Goal: Book appointment/travel/reservation

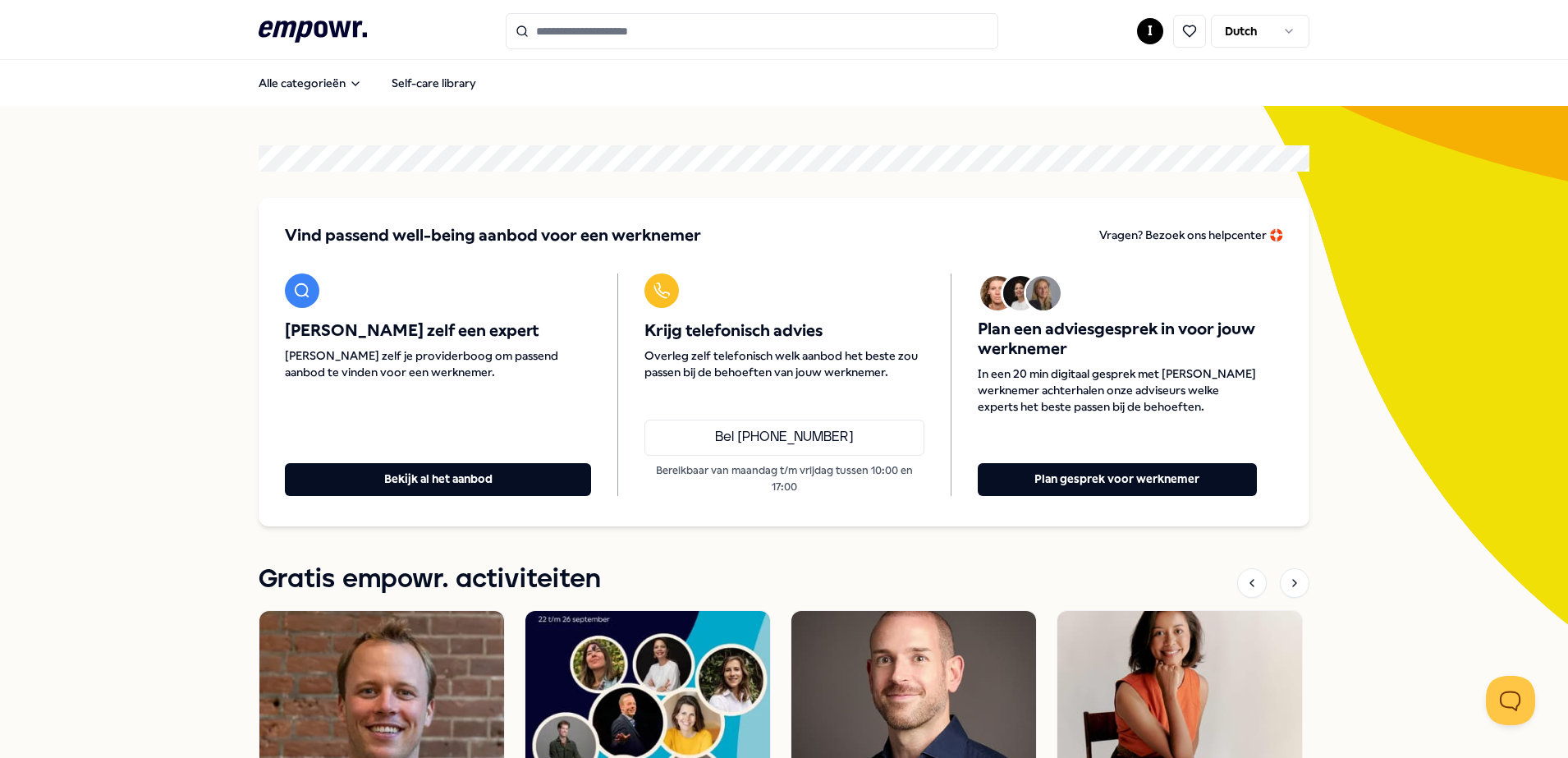
click at [1146, 35] on html ".empowr-logo_svg__cls-1{fill:#03032f} I Dutch Alle categorieën Self-care librar…" at bounding box center [784, 379] width 1568 height 758
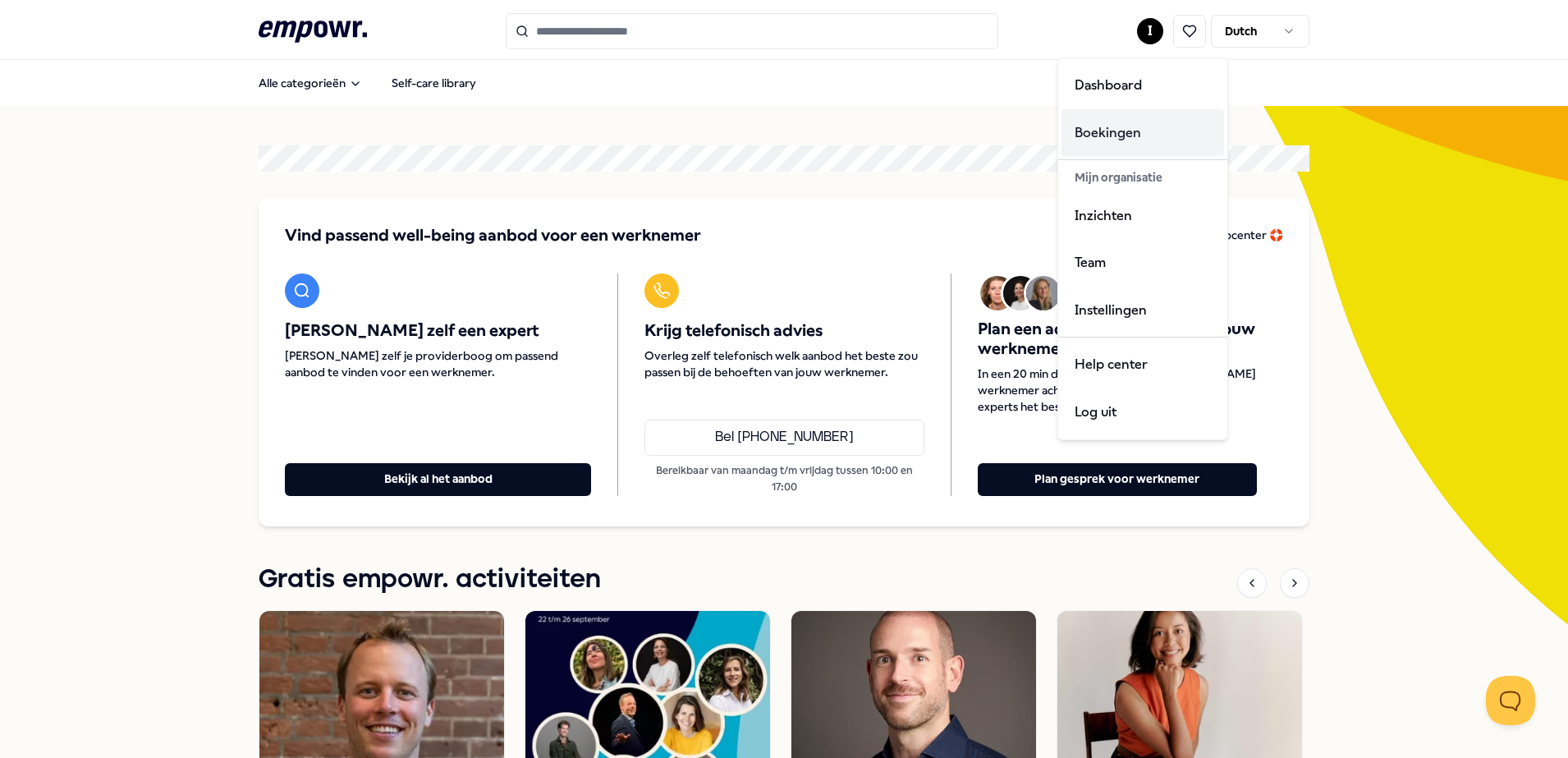
click at [1132, 129] on div "Boekingen" at bounding box center [1143, 133] width 162 height 47
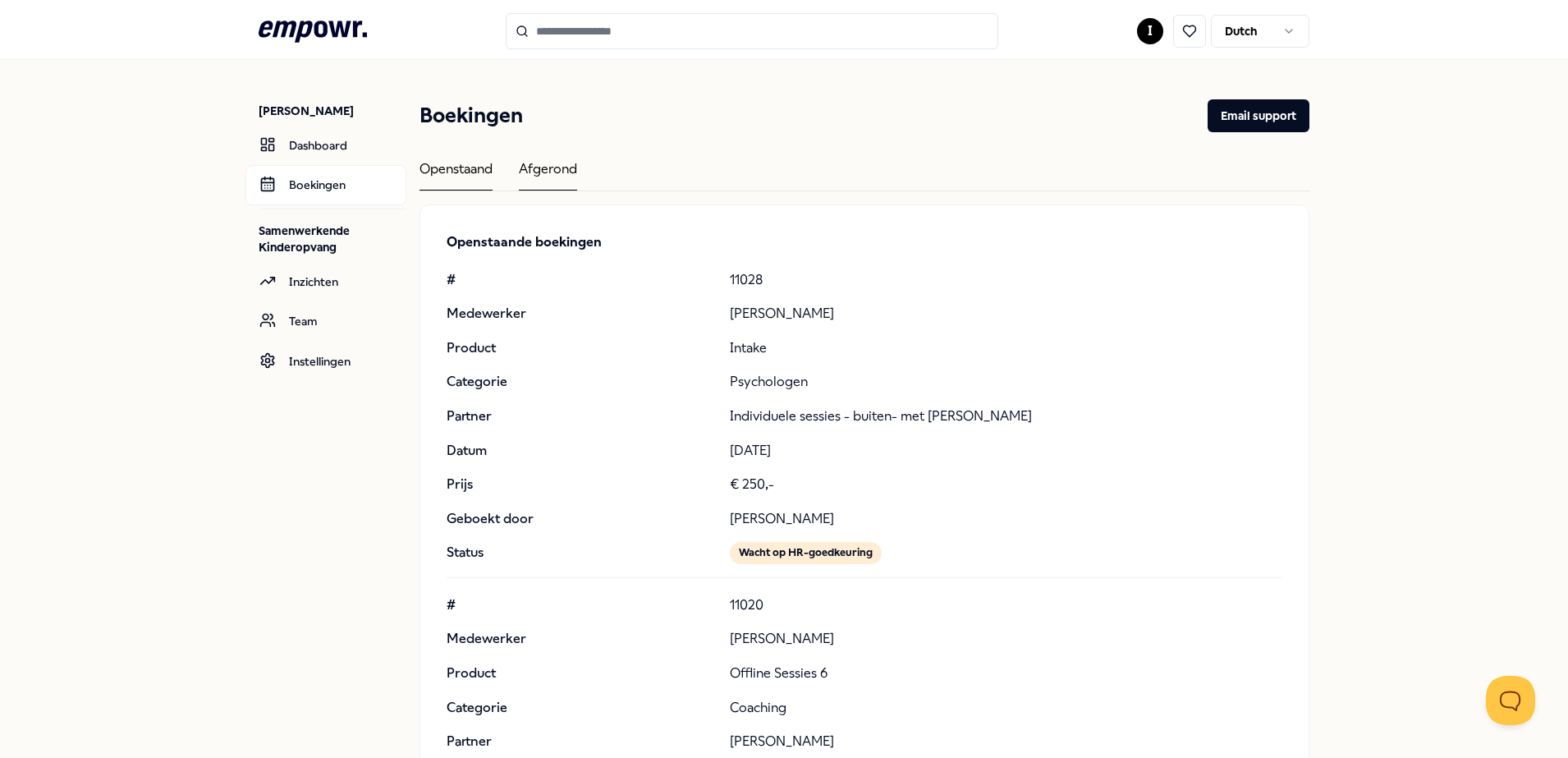
click at [543, 160] on div "Afgerond" at bounding box center [547, 174] width 58 height 32
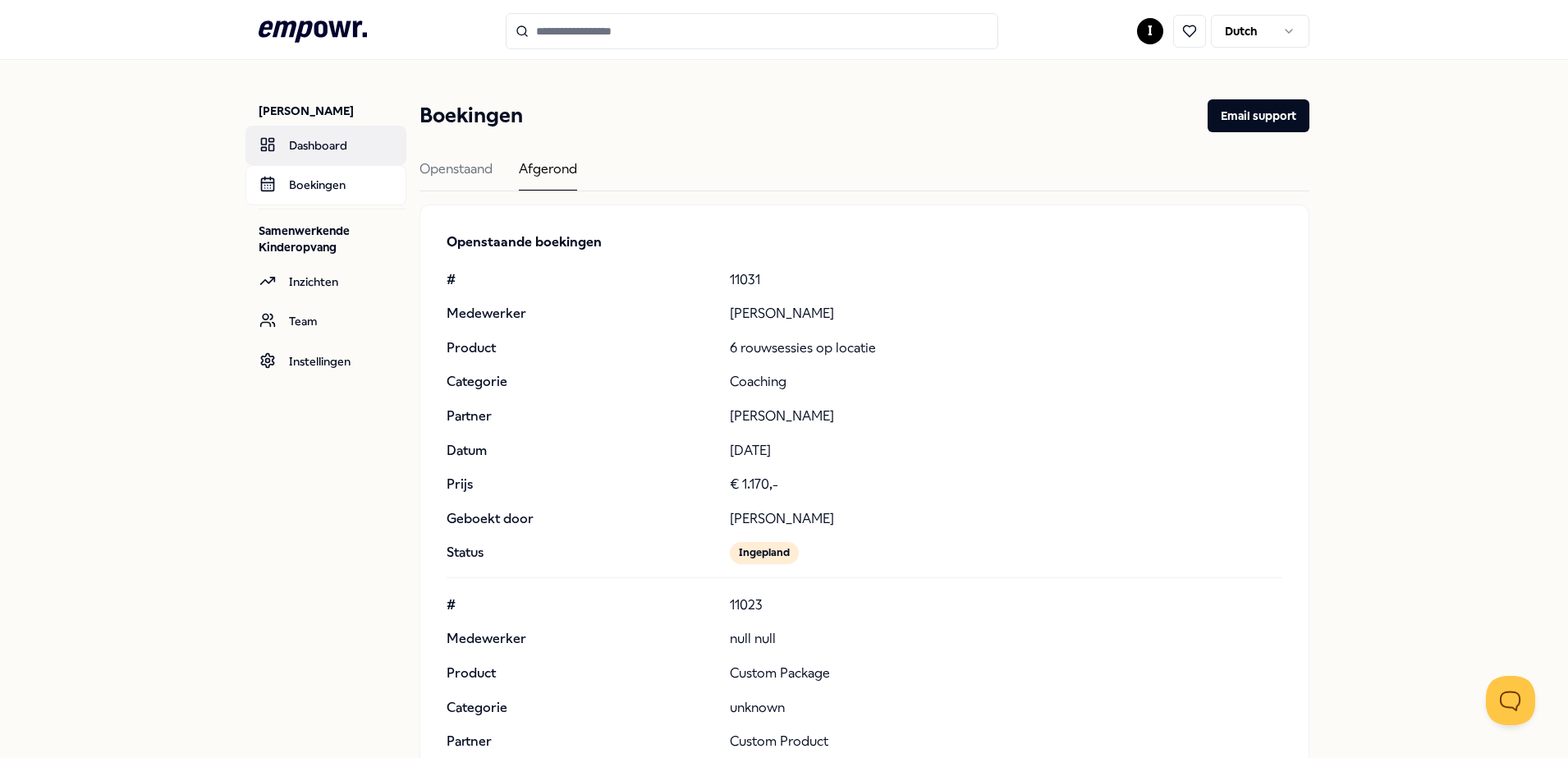
click at [305, 143] on link "Dashboard" at bounding box center [326, 146] width 161 height 39
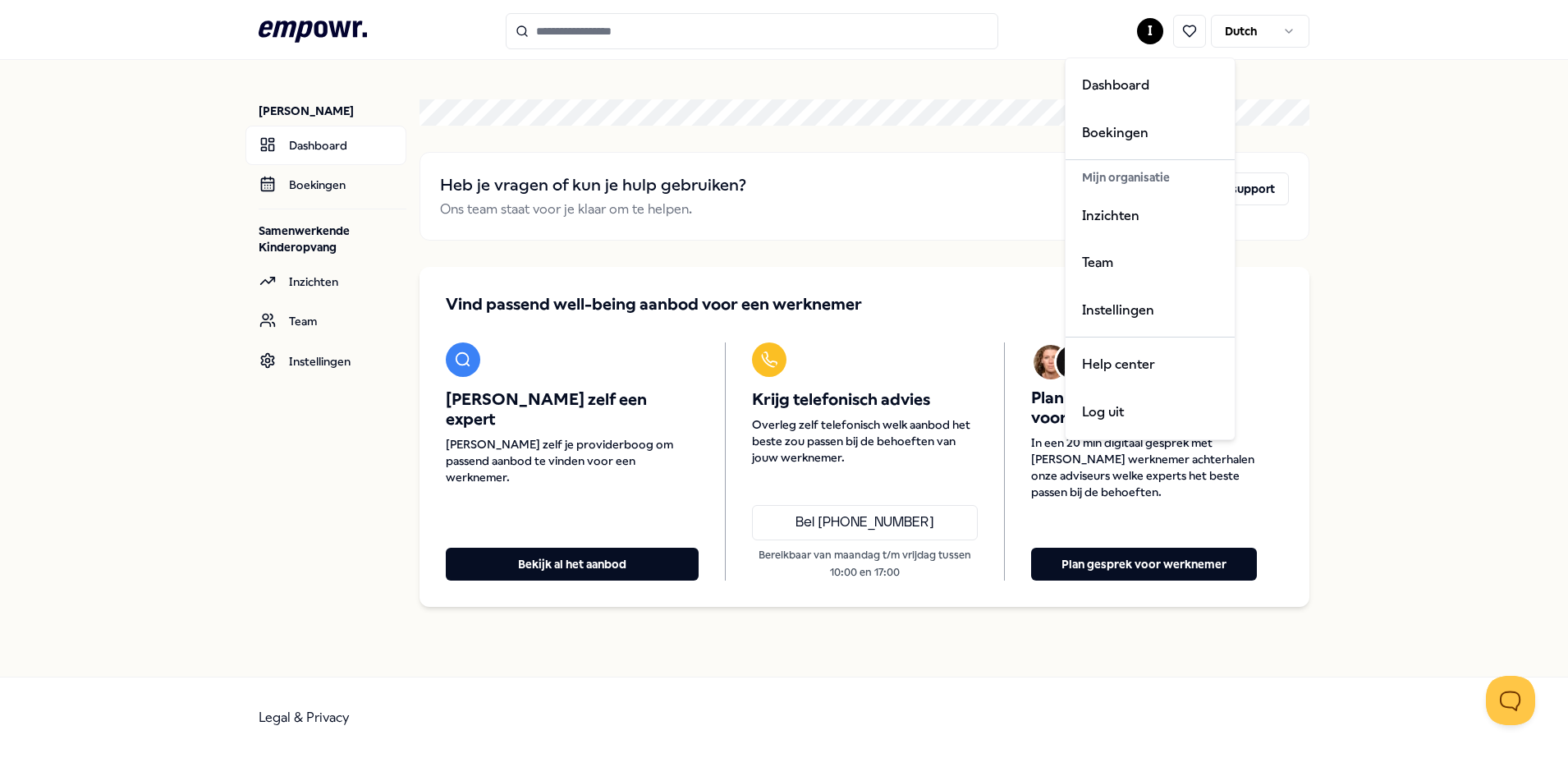
click at [1144, 31] on html ".empowr-logo_svg__cls-1{fill:#03032f} I [DEMOGRAPHIC_DATA] [PERSON_NAME] Dashbo…" at bounding box center [784, 379] width 1568 height 758
click at [1109, 87] on div "Dashboard" at bounding box center [1150, 86] width 162 height 47
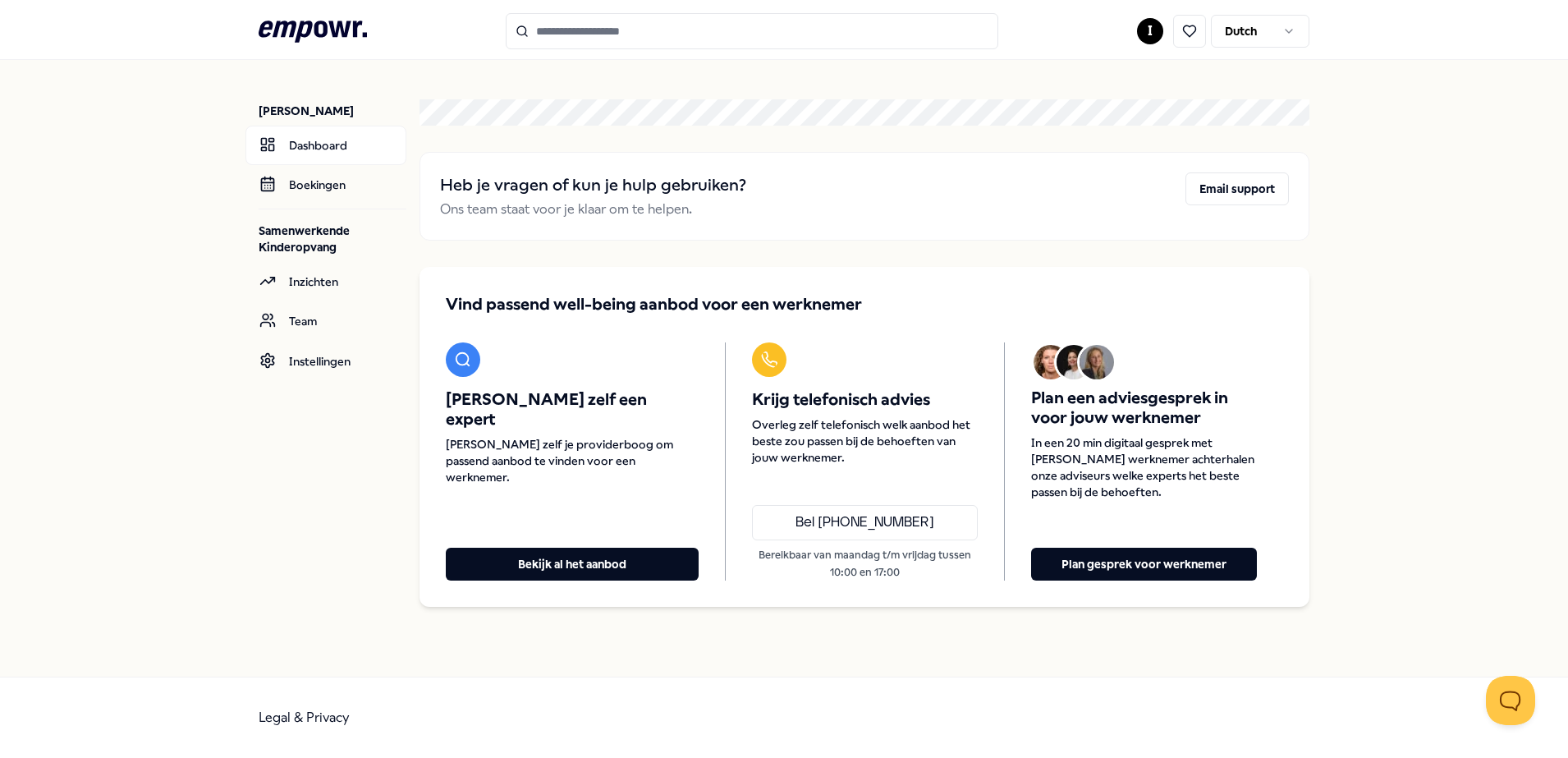
click at [1151, 28] on html ".empowr-logo_svg__cls-1{fill:#03032f} I [DEMOGRAPHIC_DATA] [PERSON_NAME] Dashbo…" at bounding box center [784, 379] width 1568 height 758
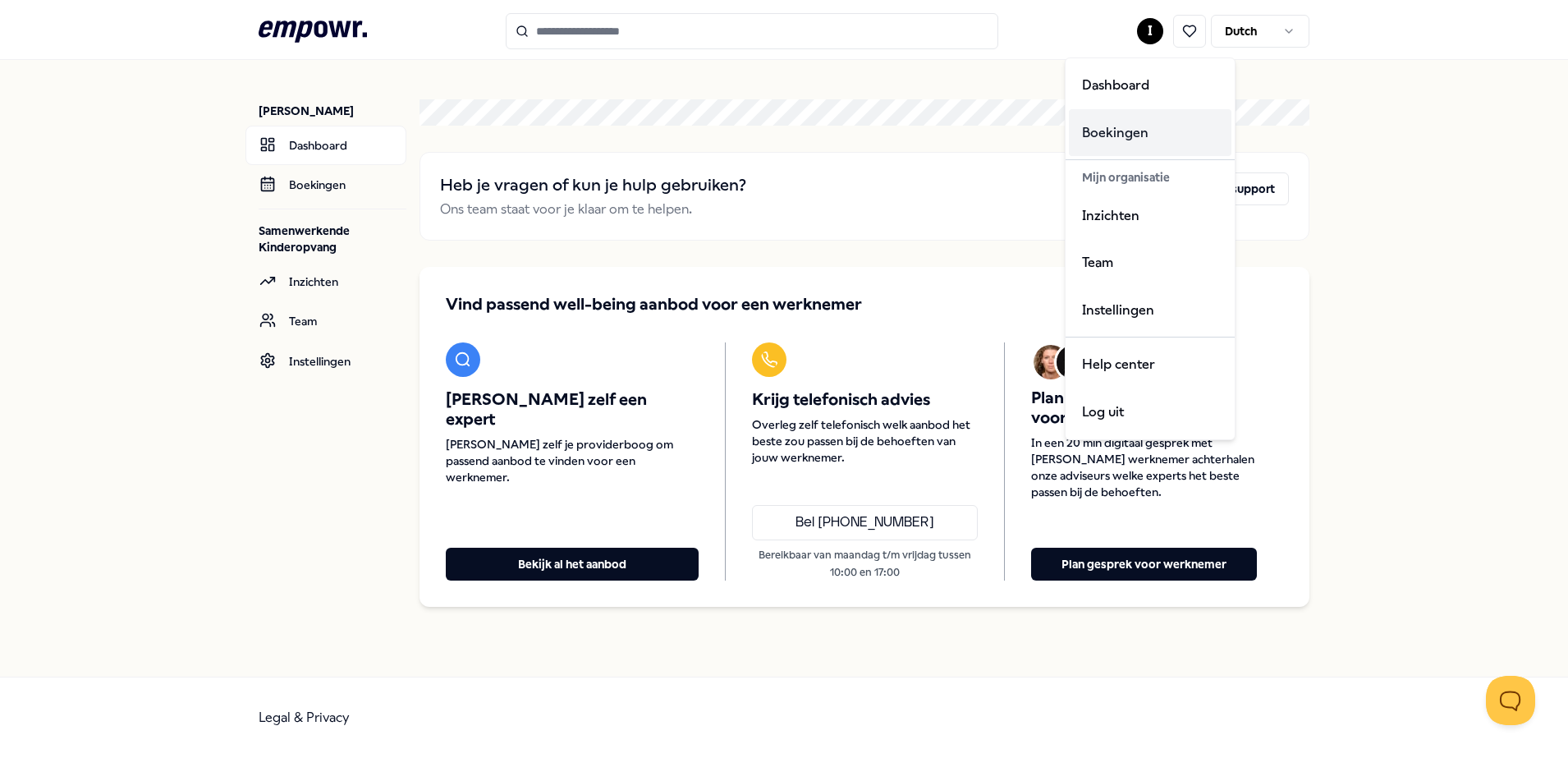
click at [1112, 126] on div "Boekingen" at bounding box center [1150, 133] width 162 height 47
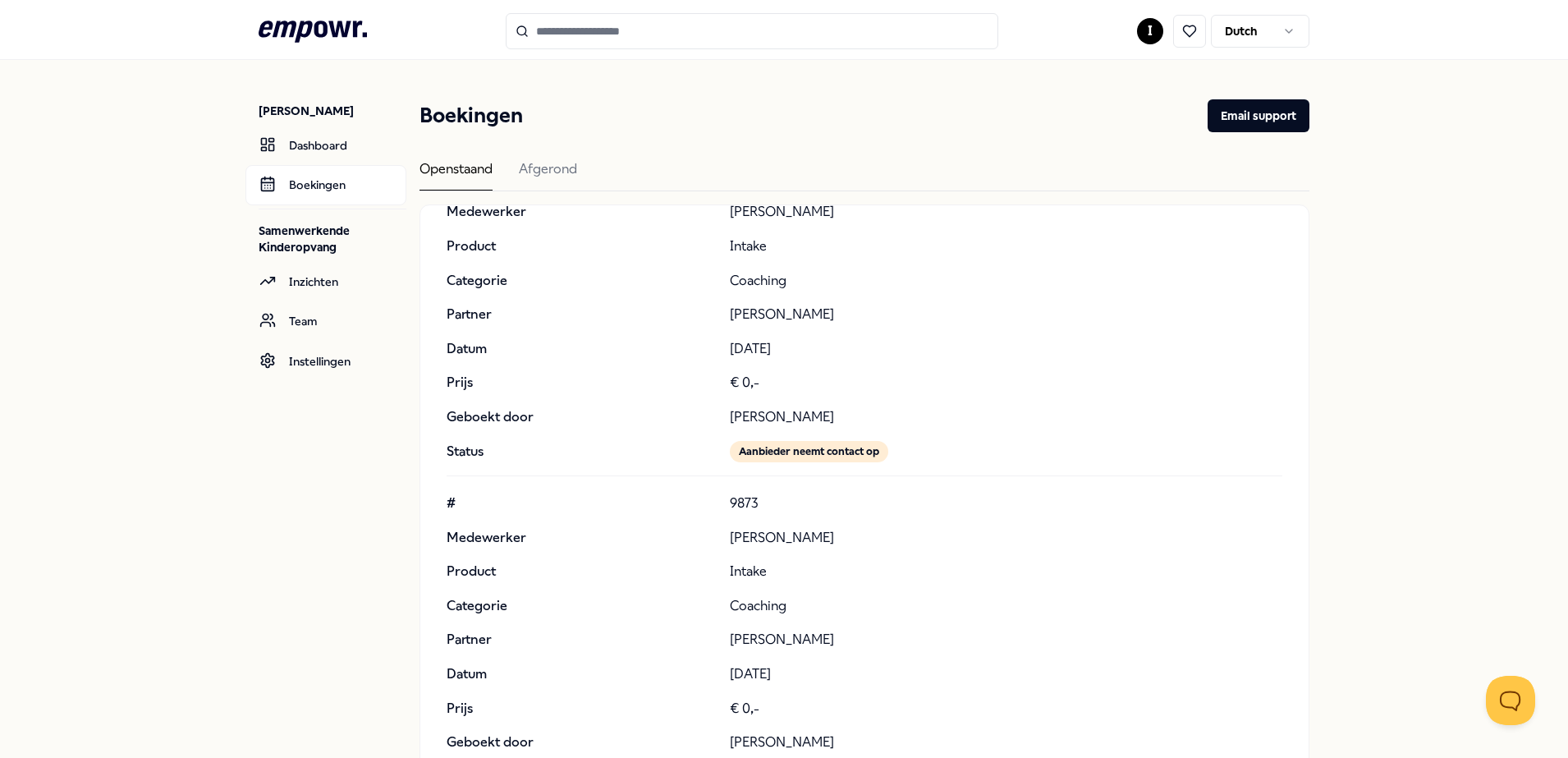
scroll to position [6262, 0]
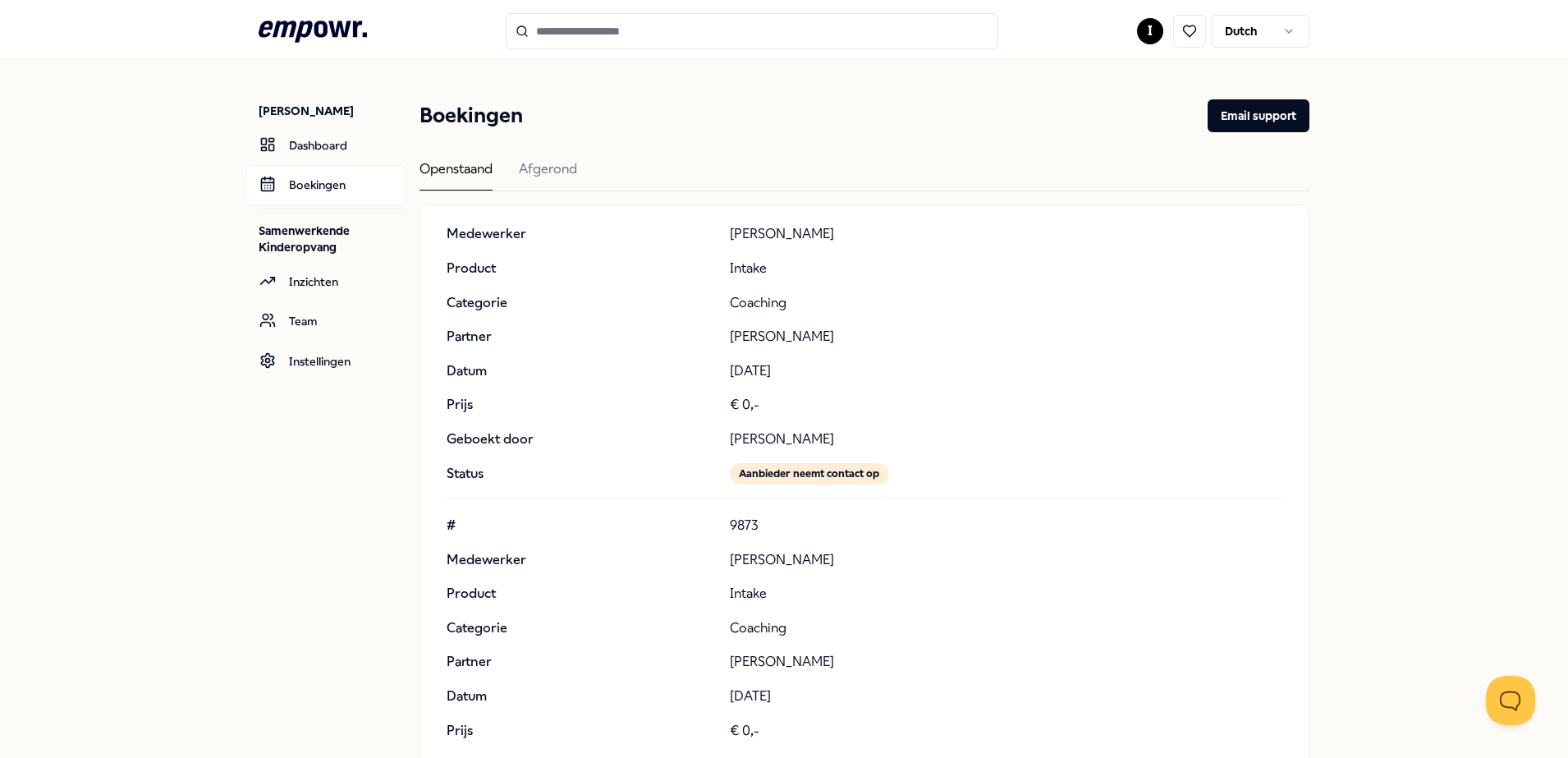
click at [586, 15] on input "Search for products, categories or subcategories" at bounding box center [752, 31] width 493 height 36
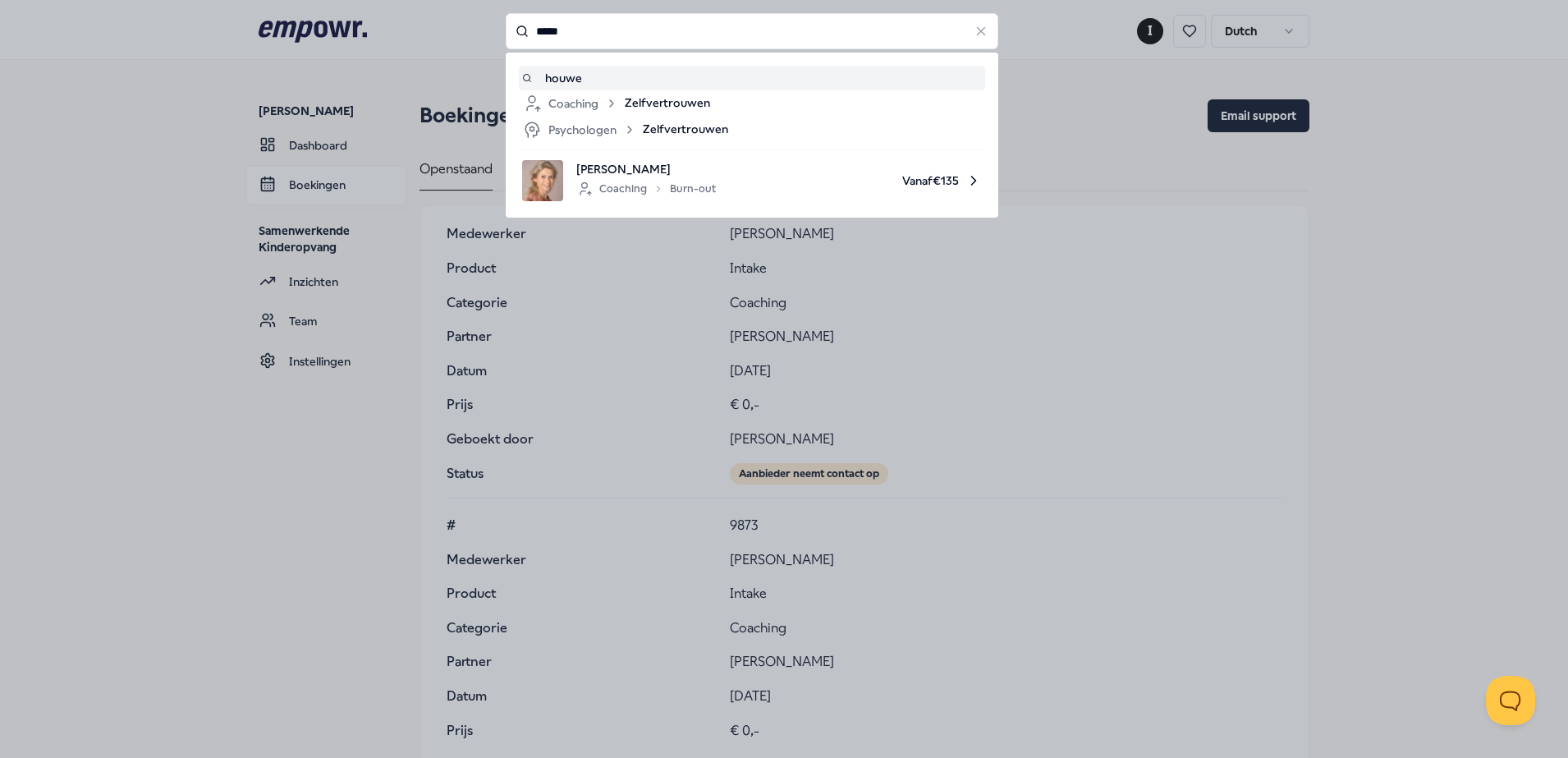
type input "*****"
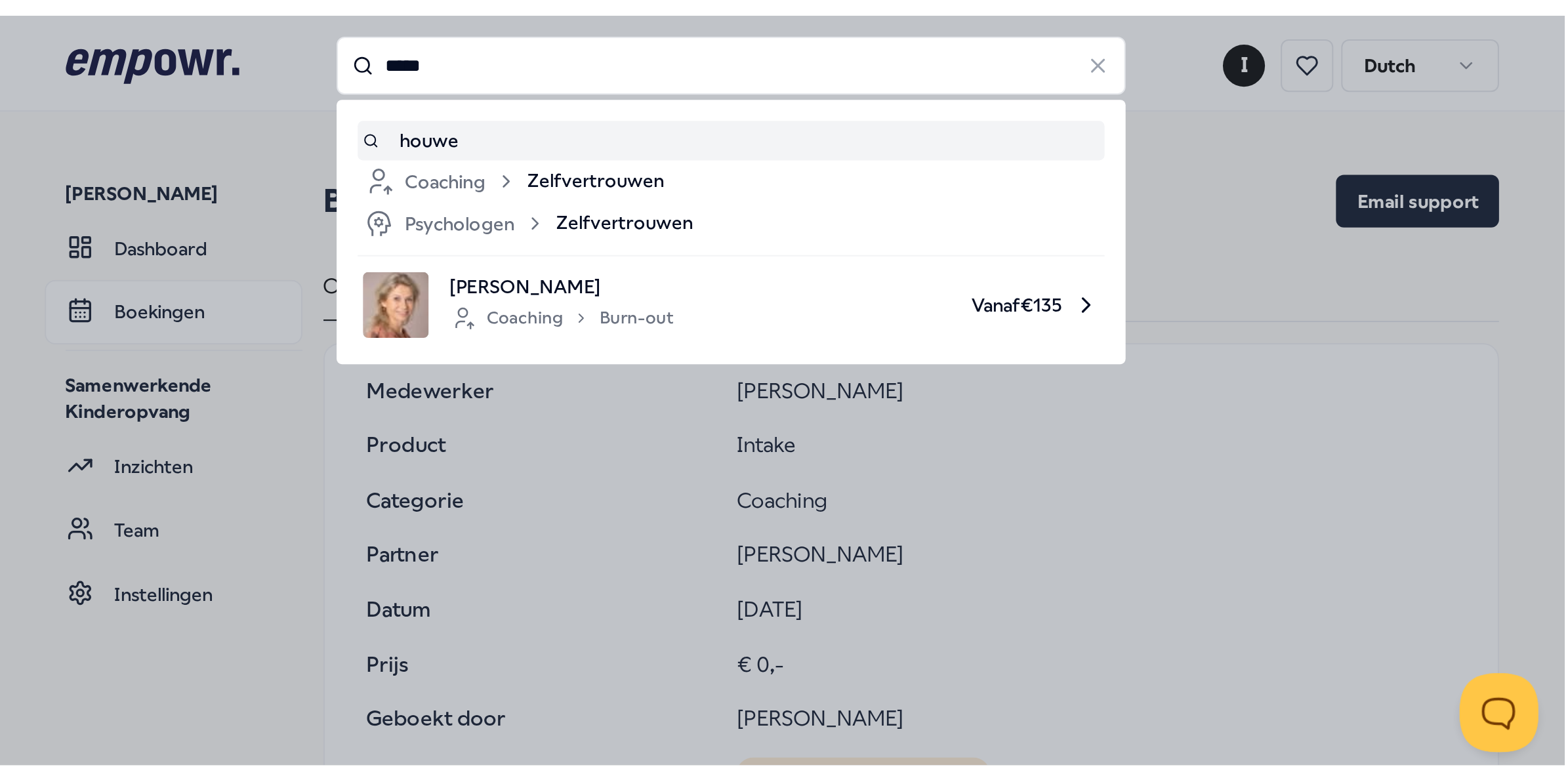
scroll to position [5265, 0]
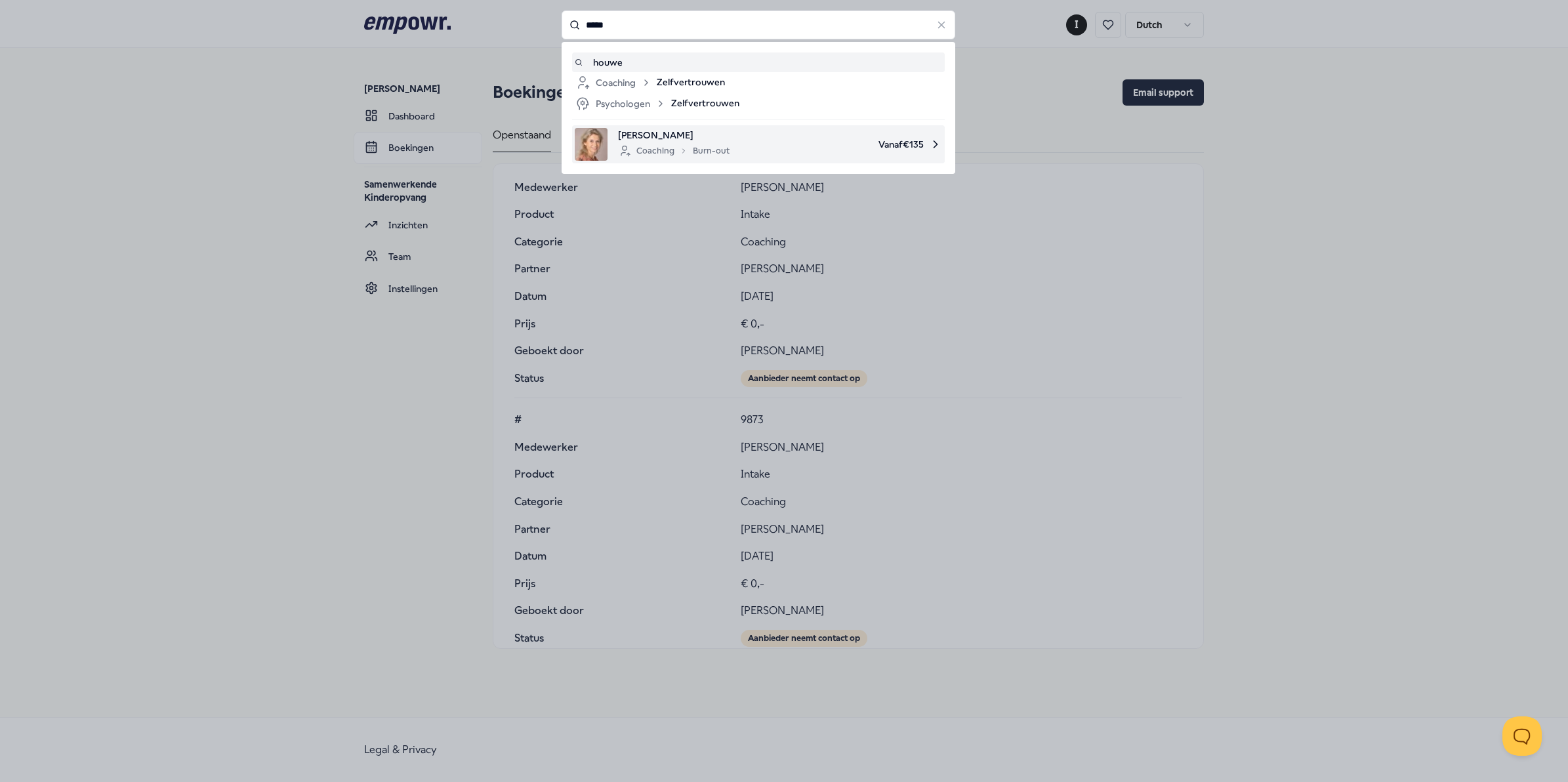
click at [657, 138] on span "[PERSON_NAME]" at bounding box center [674, 135] width 112 height 14
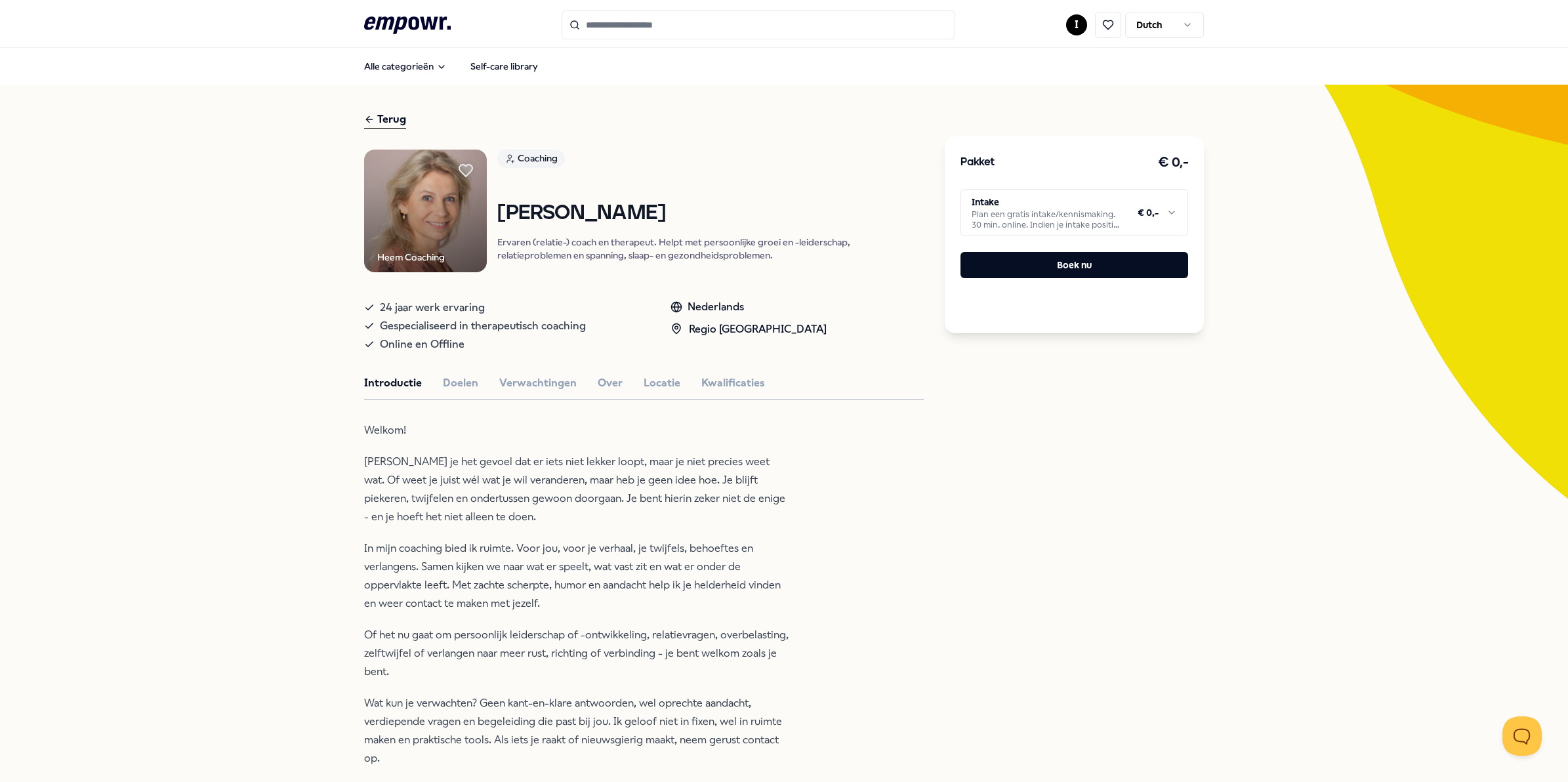
click at [398, 18] on icon at bounding box center [407, 25] width 86 height 17
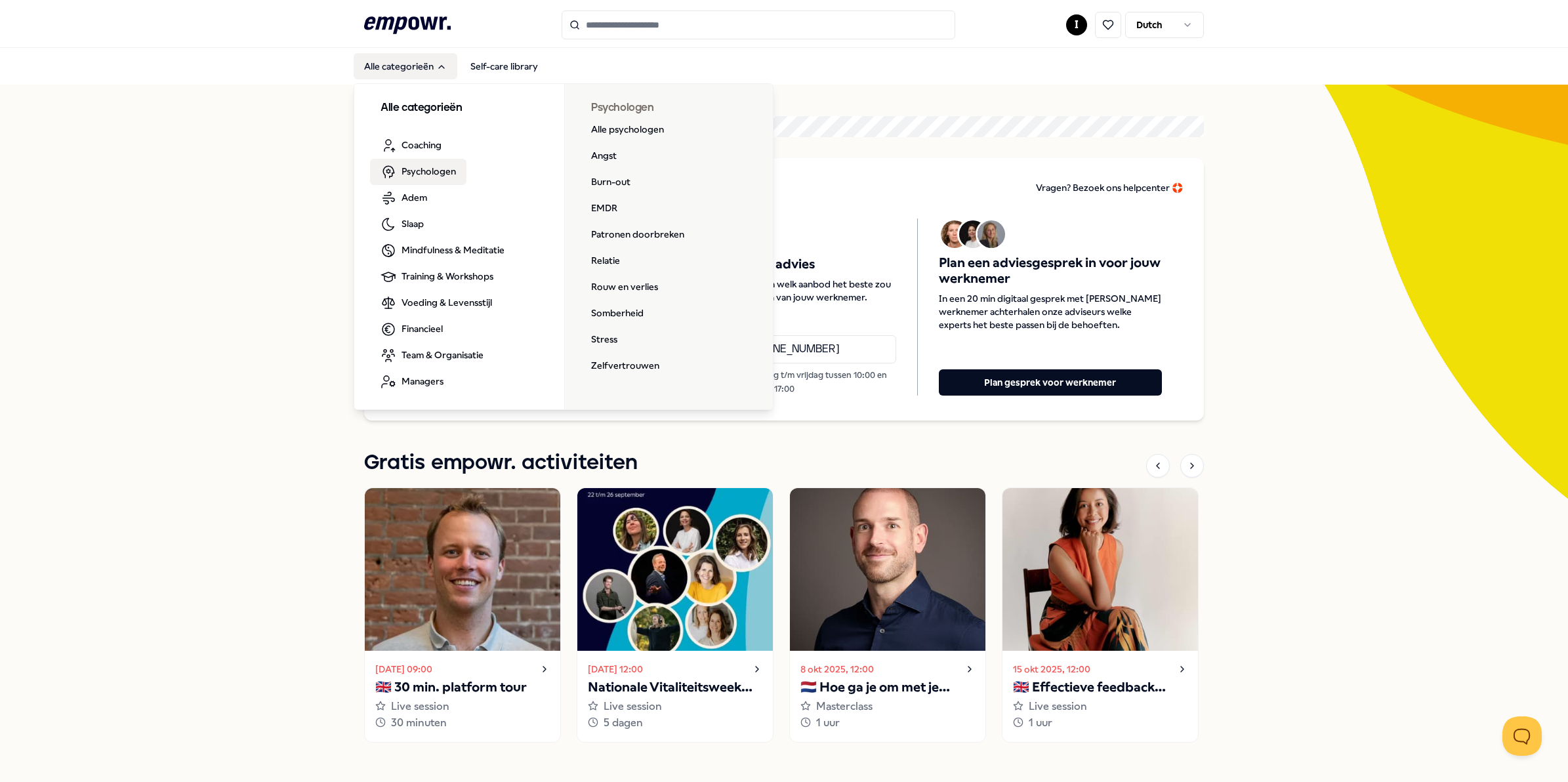
click at [423, 166] on span "Psychologen" at bounding box center [429, 172] width 54 height 14
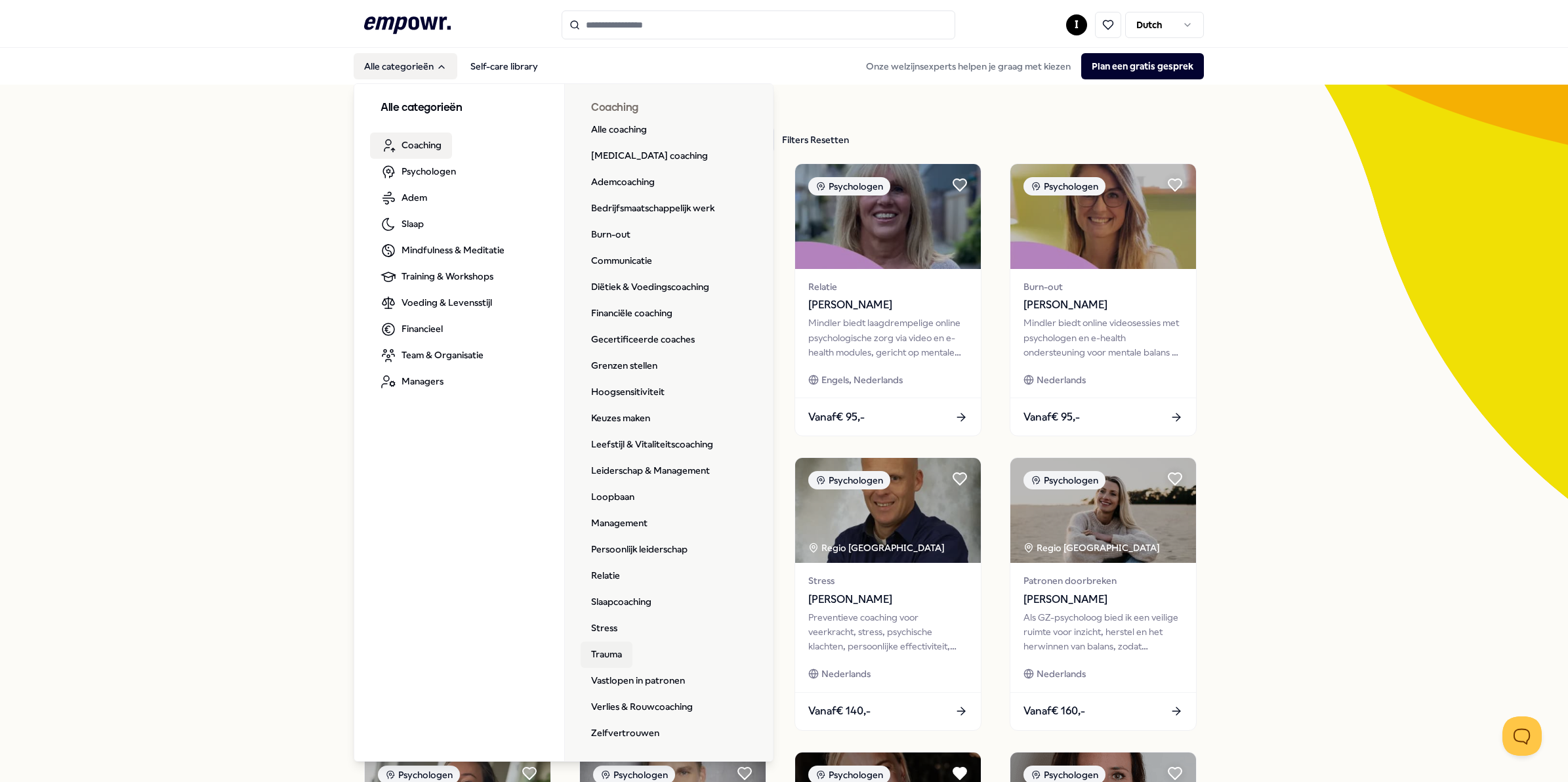
click at [602, 605] on link "Trauma" at bounding box center [606, 655] width 52 height 26
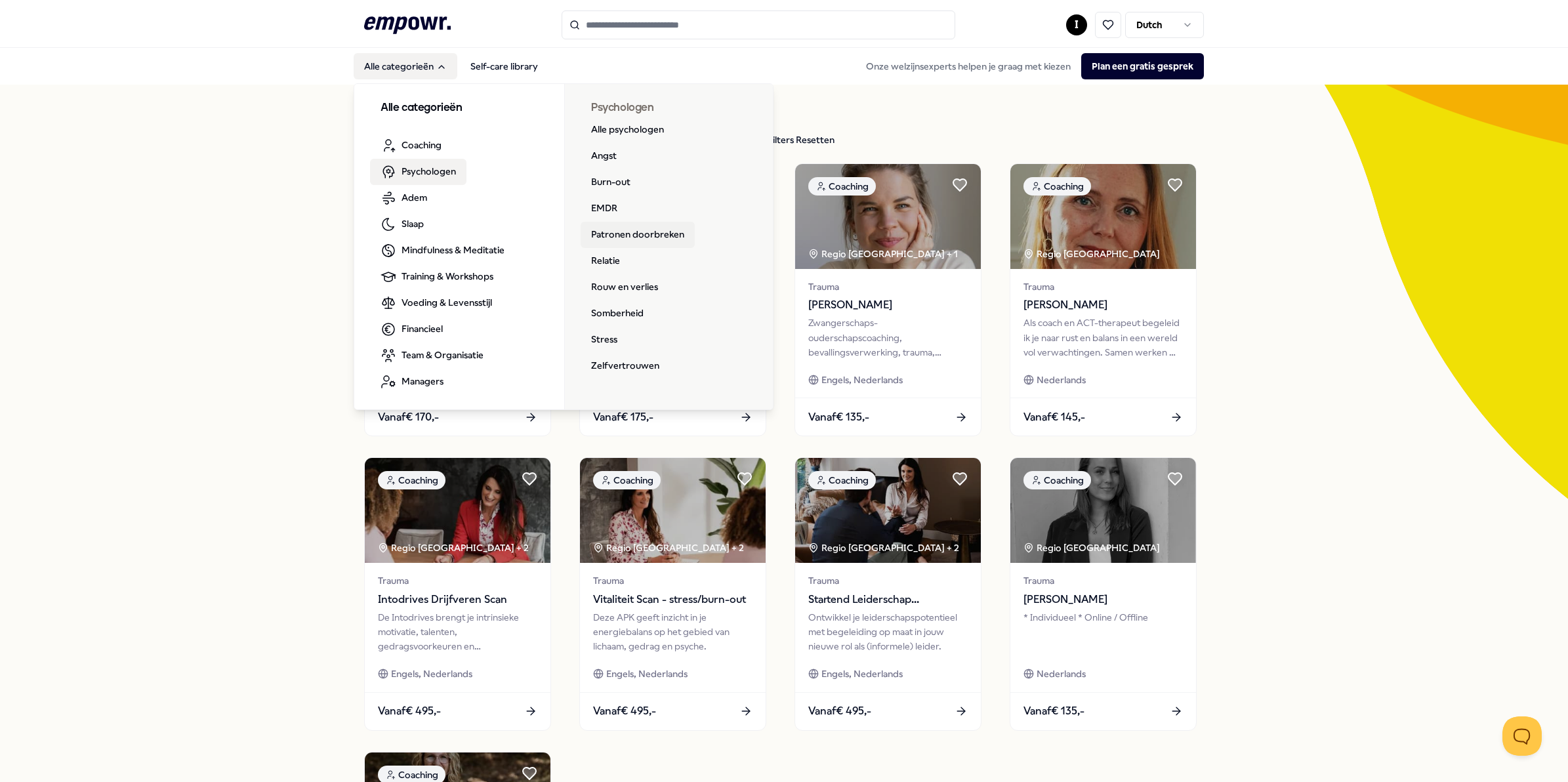
click at [605, 236] on link "Patronen doorbreken" at bounding box center [637, 234] width 114 height 26
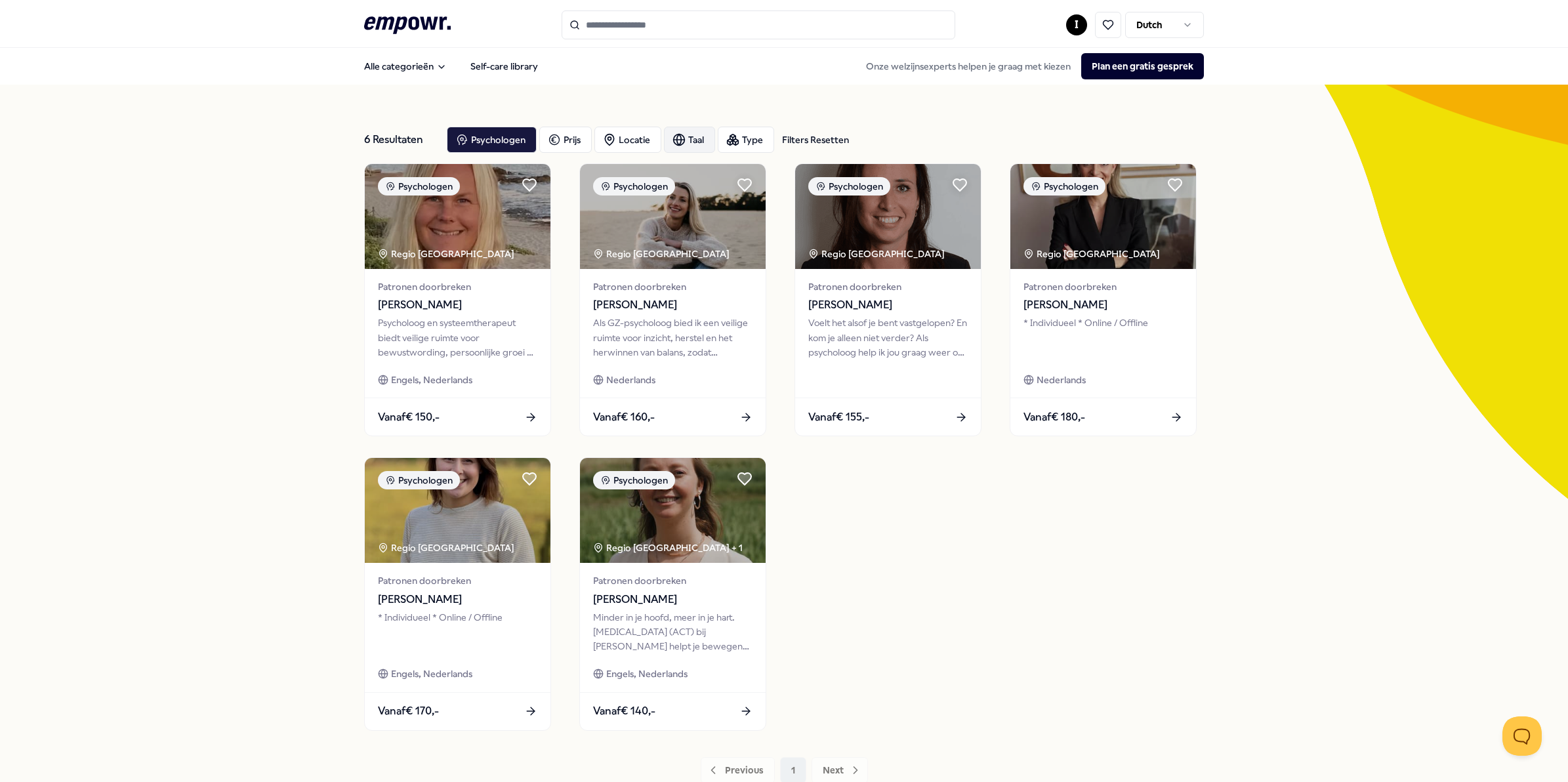
click at [690, 135] on div "Taal" at bounding box center [689, 139] width 51 height 26
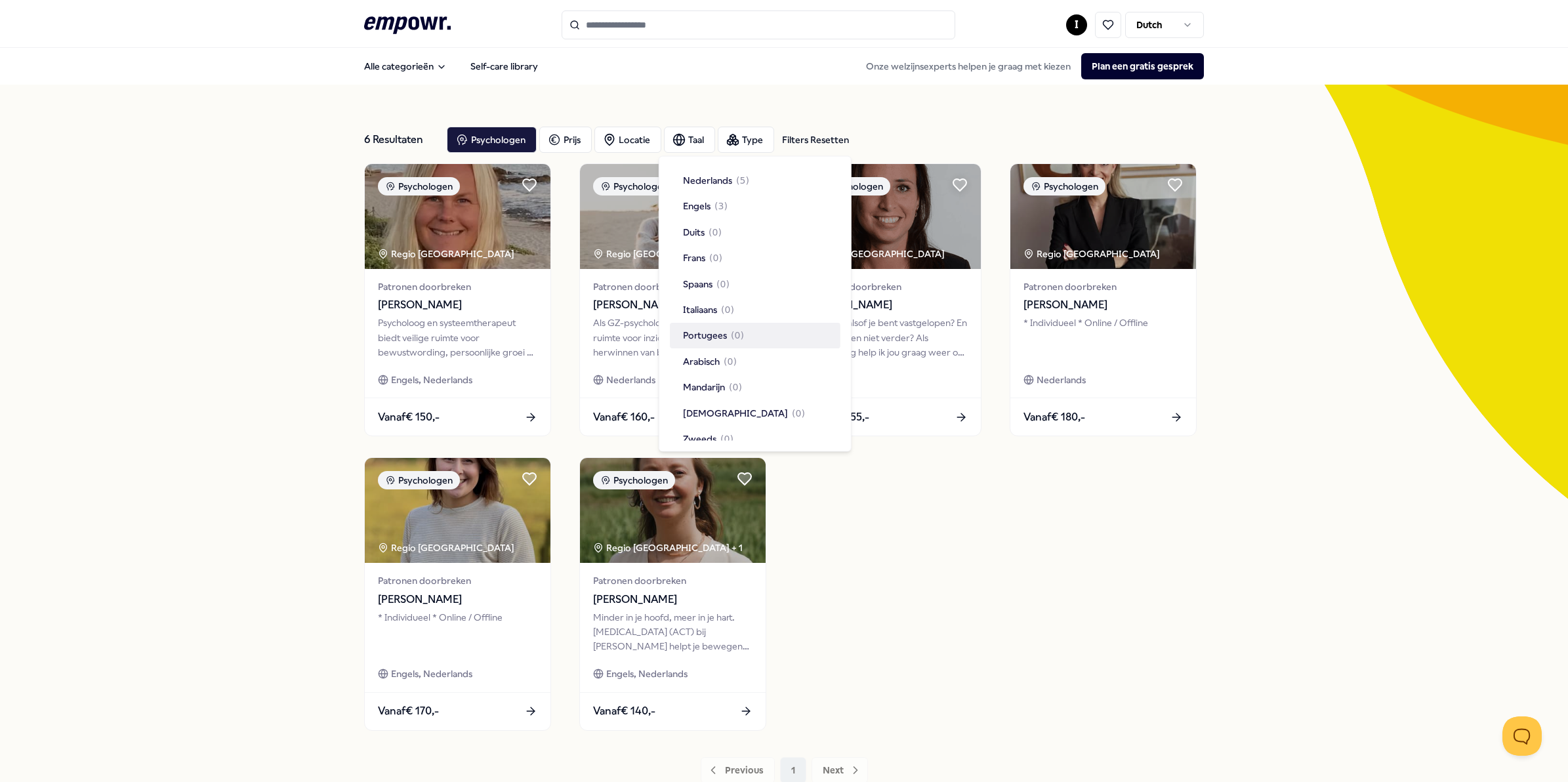
drag, startPoint x: 1014, startPoint y: 505, endPoint x: 919, endPoint y: 444, distance: 112.9
click at [1014, 505] on div "Psychologen Regio Amsterdam Patronen doorbreken [PERSON_NAME] Psycholoog en sys…" at bounding box center [784, 448] width 840 height 568
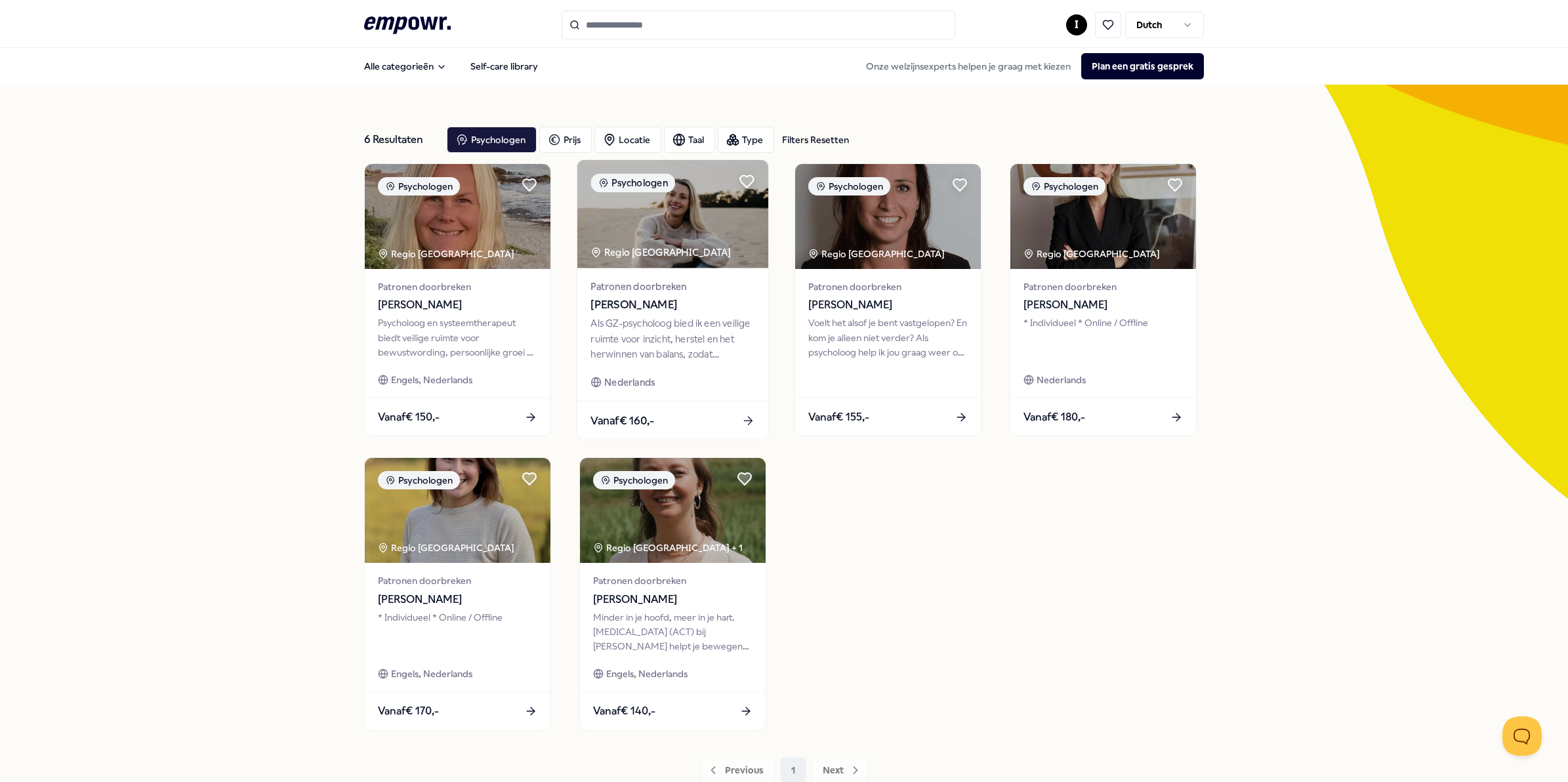
click at [638, 256] on div "Regio [GEOGRAPHIC_DATA]" at bounding box center [661, 252] width 142 height 15
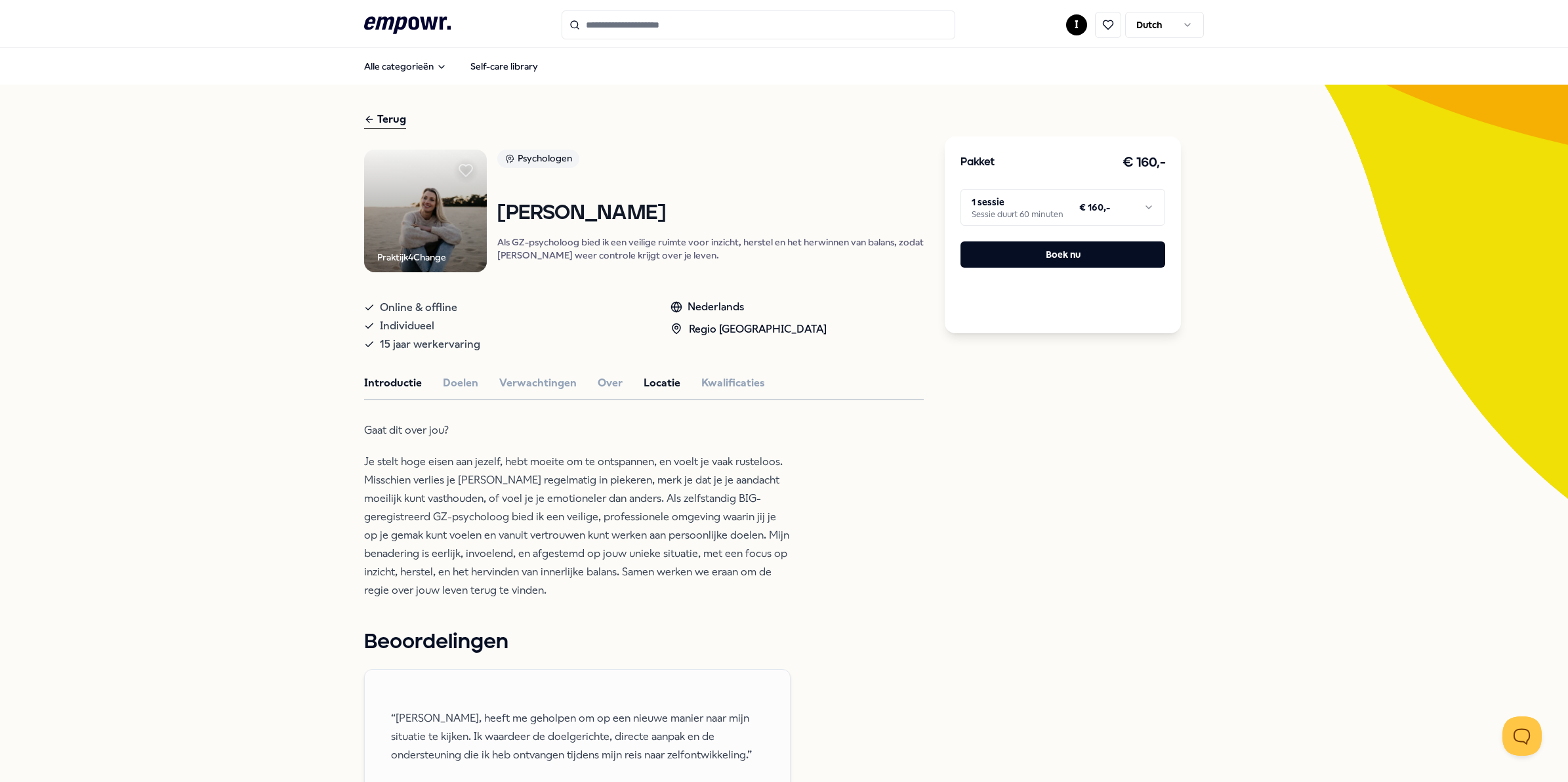
click at [647, 382] on button "Locatie" at bounding box center [661, 383] width 37 height 17
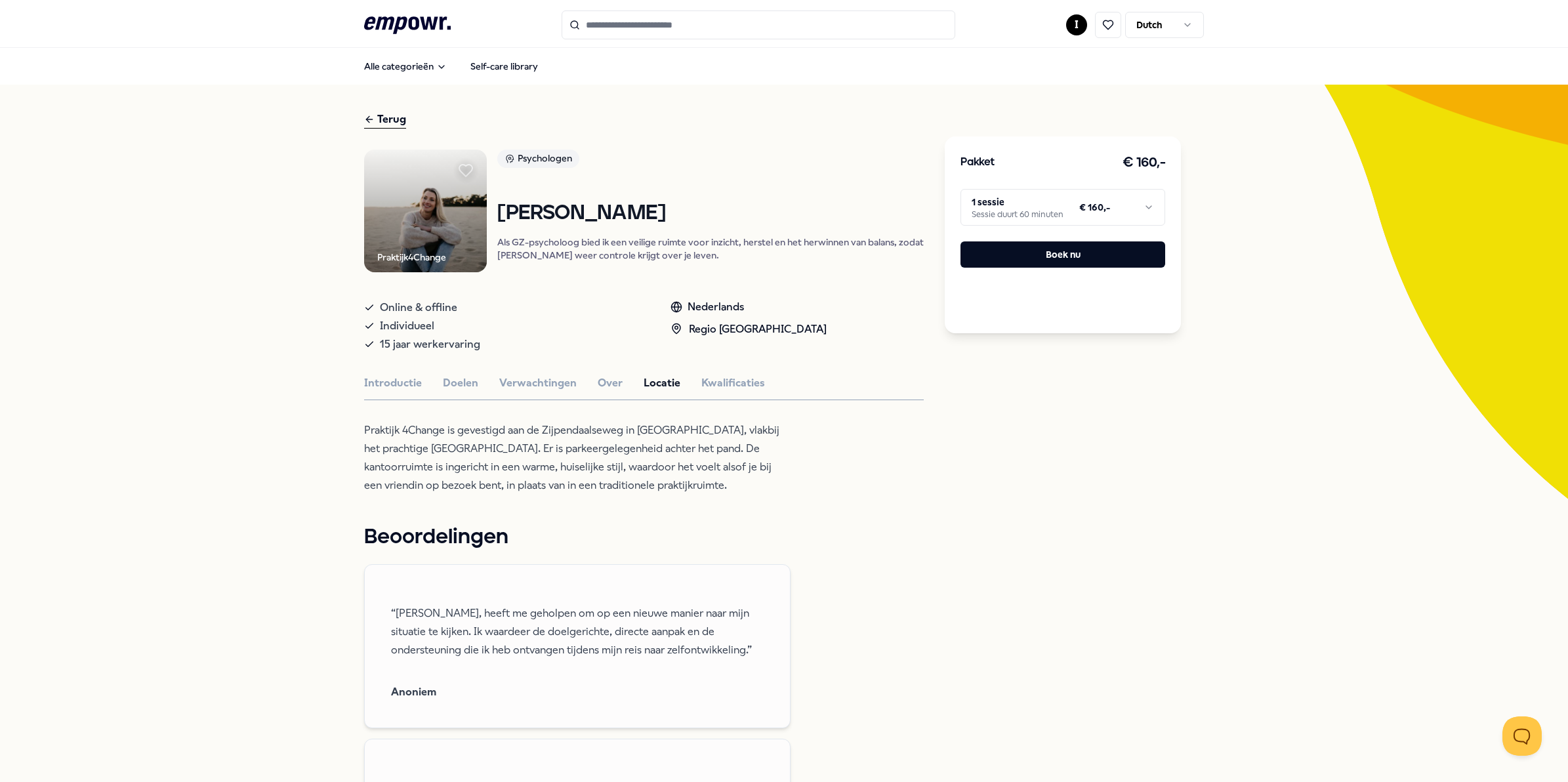
click at [385, 116] on div "Terug" at bounding box center [385, 120] width 42 height 18
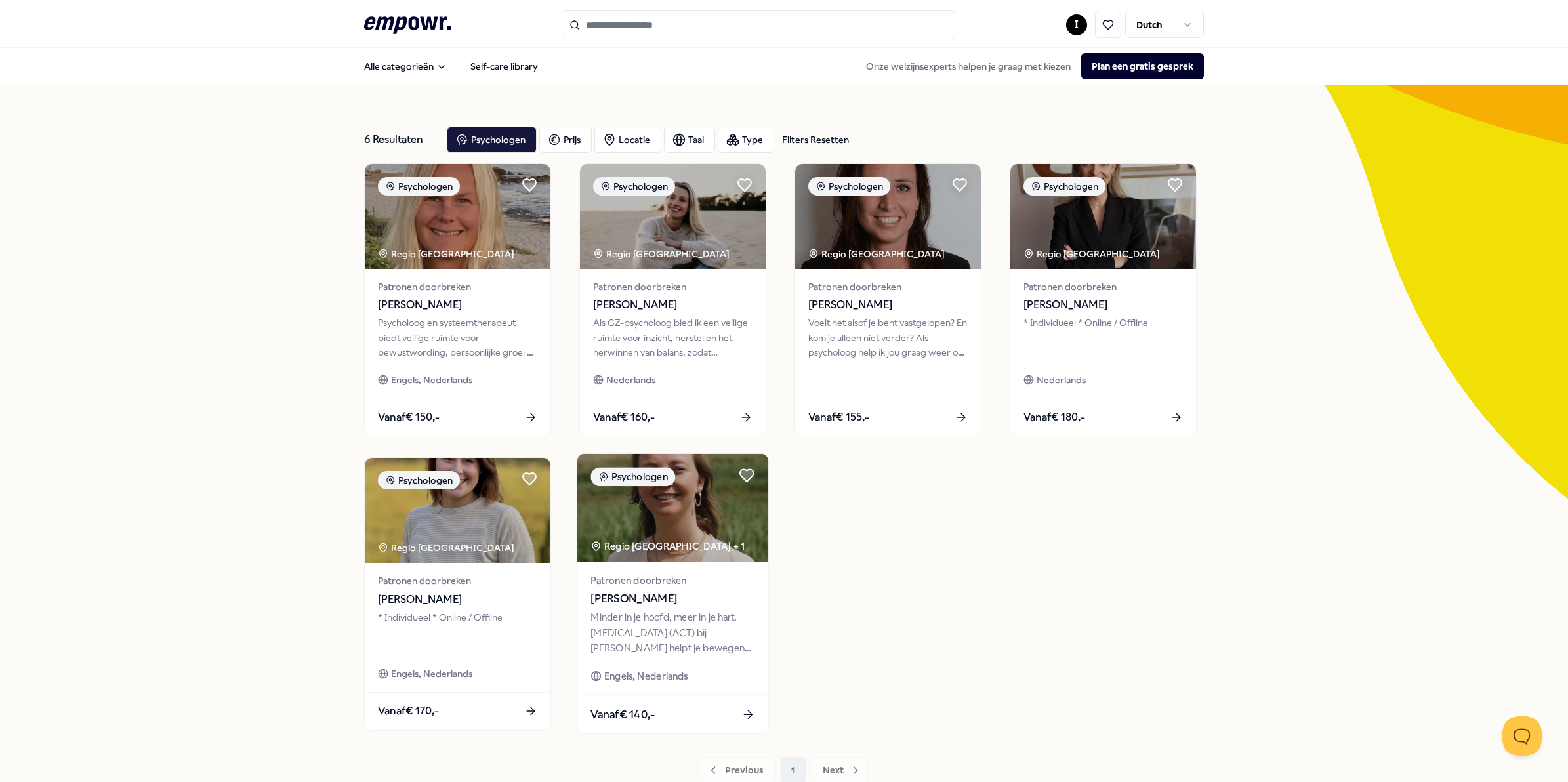
click at [676, 513] on img at bounding box center [672, 508] width 191 height 109
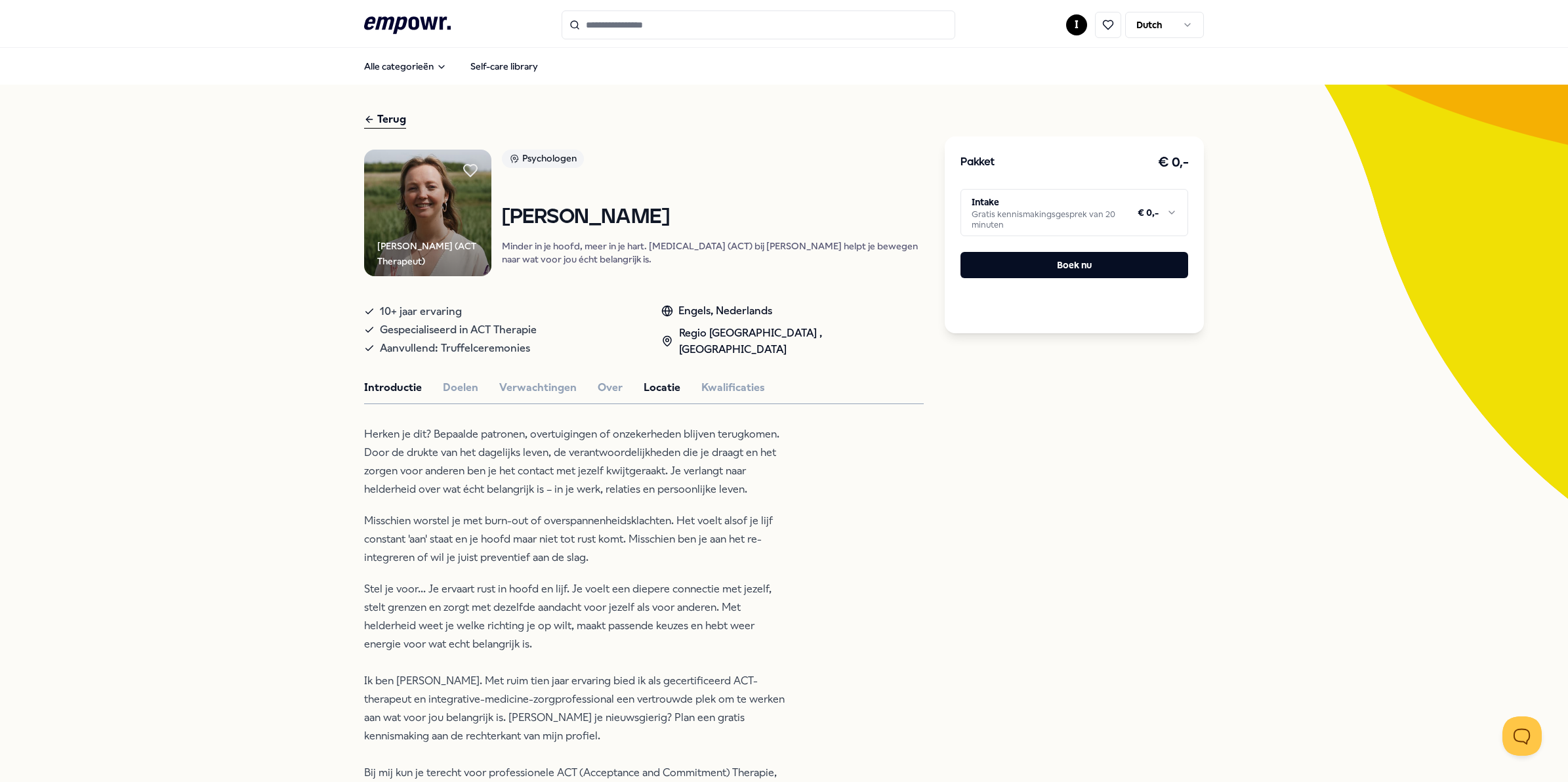
click at [657, 379] on button "Locatie" at bounding box center [661, 388] width 37 height 17
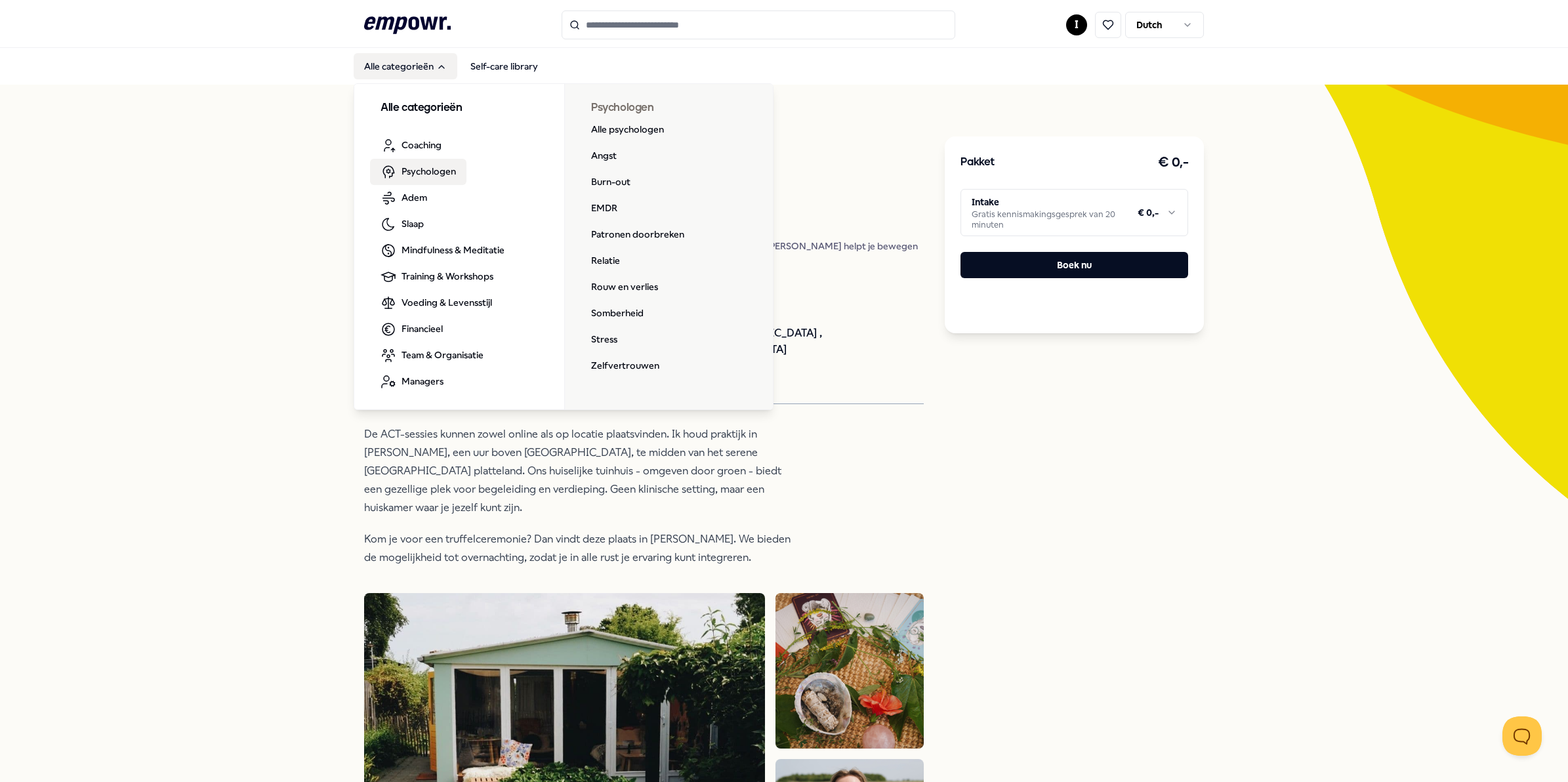
click at [414, 166] on span "Psychologen" at bounding box center [429, 172] width 54 height 14
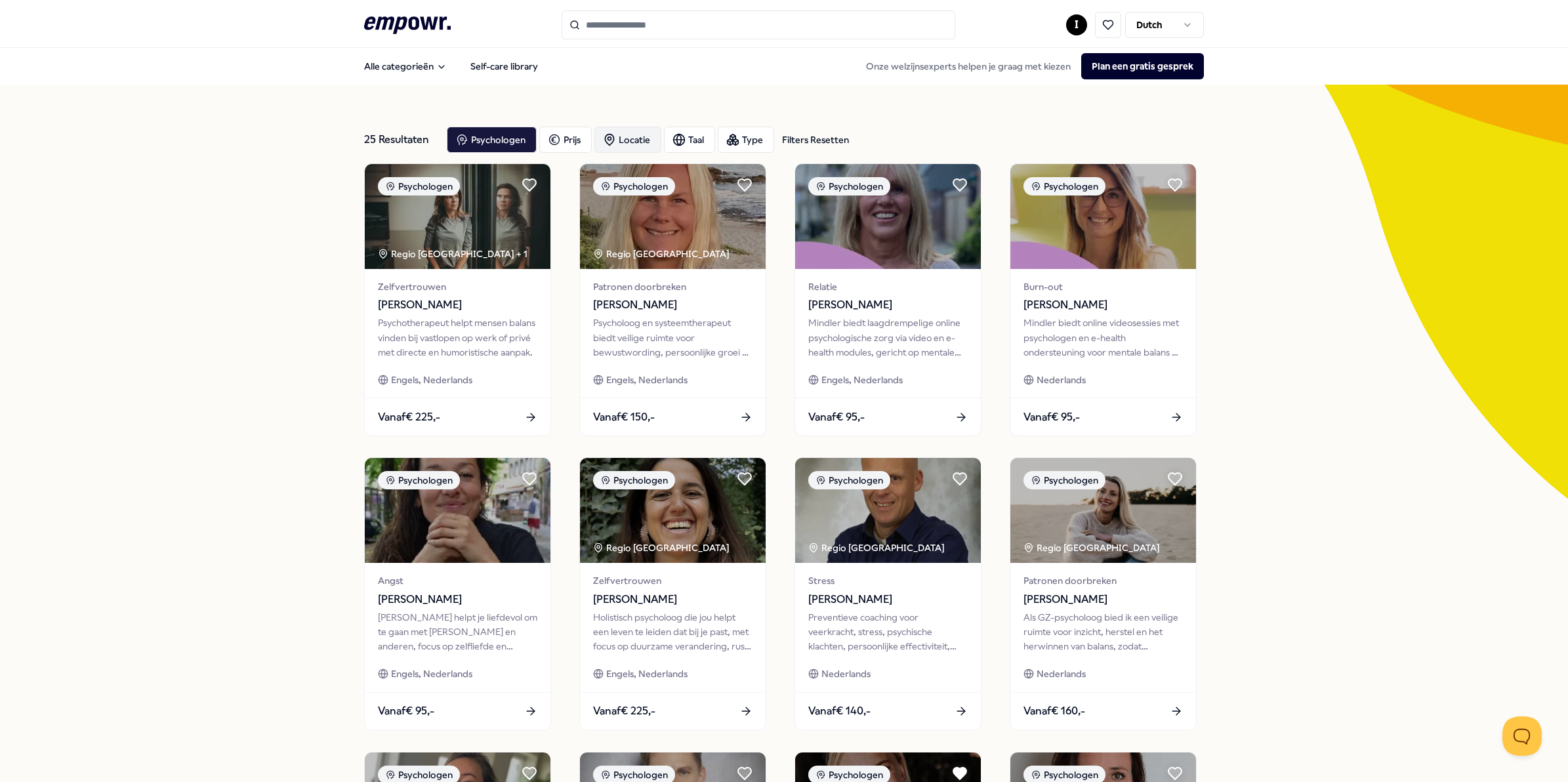
click at [618, 140] on div "Locatie" at bounding box center [628, 139] width 67 height 26
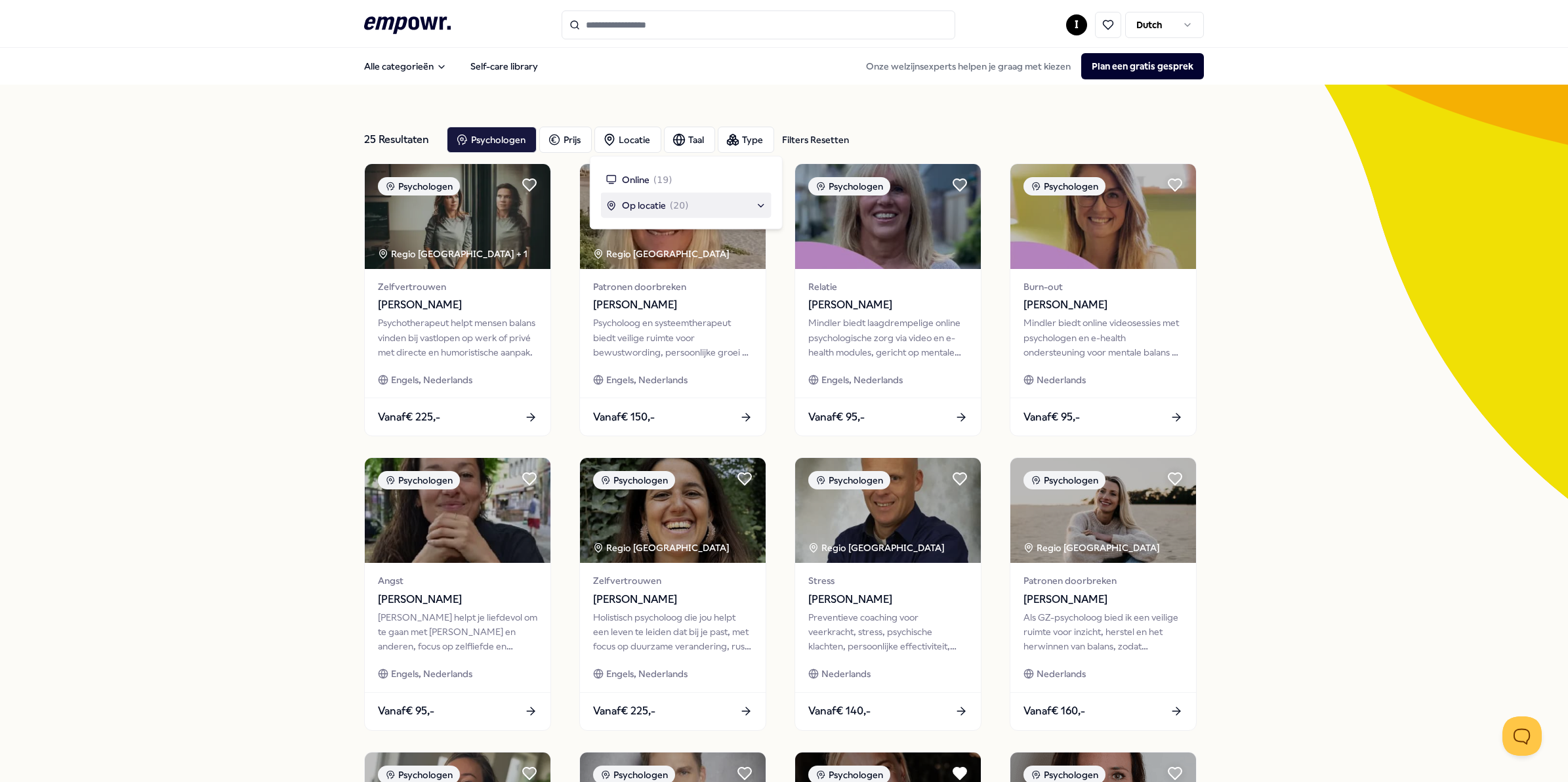
click at [636, 204] on span "Op locatie" at bounding box center [644, 205] width 44 height 14
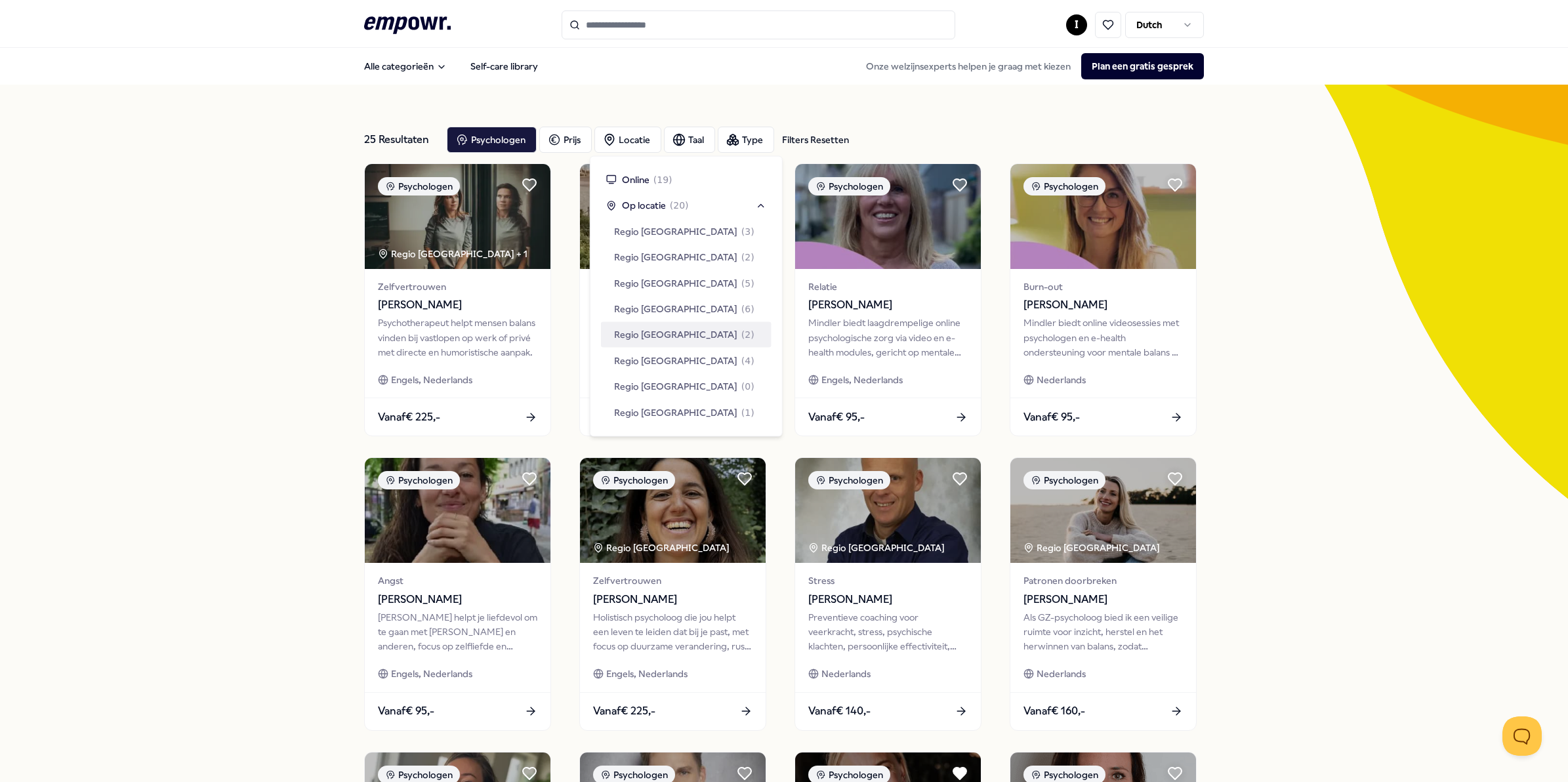
click at [650, 325] on div "Regio [GEOGRAPHIC_DATA] ( 2 )" at bounding box center [686, 335] width 171 height 25
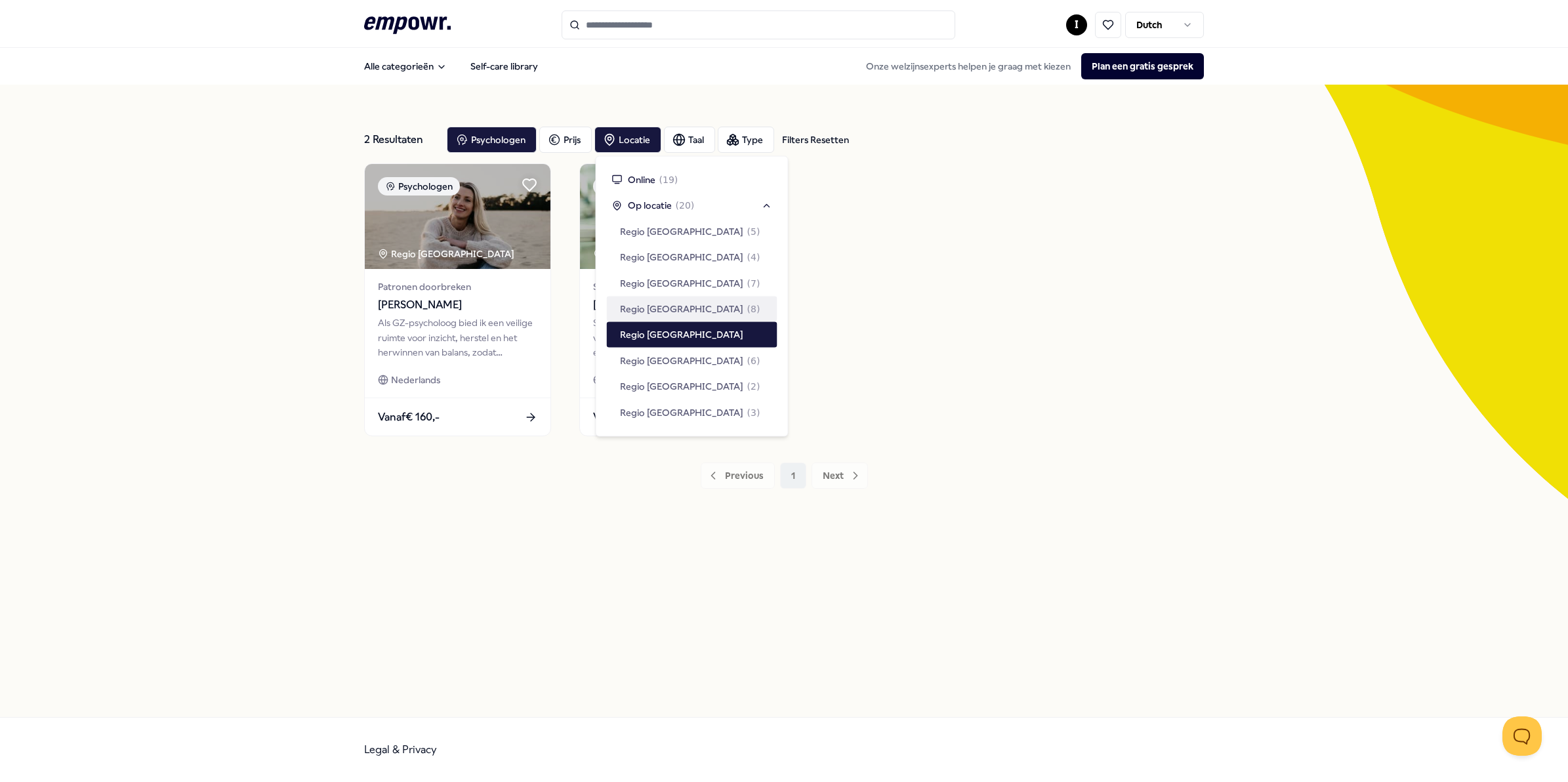
click at [532, 522] on div "2 Resultaten Filters Resetten Psychologen [PERSON_NAME] Taal Type Filters Reset…" at bounding box center [784, 401] width 840 height 570
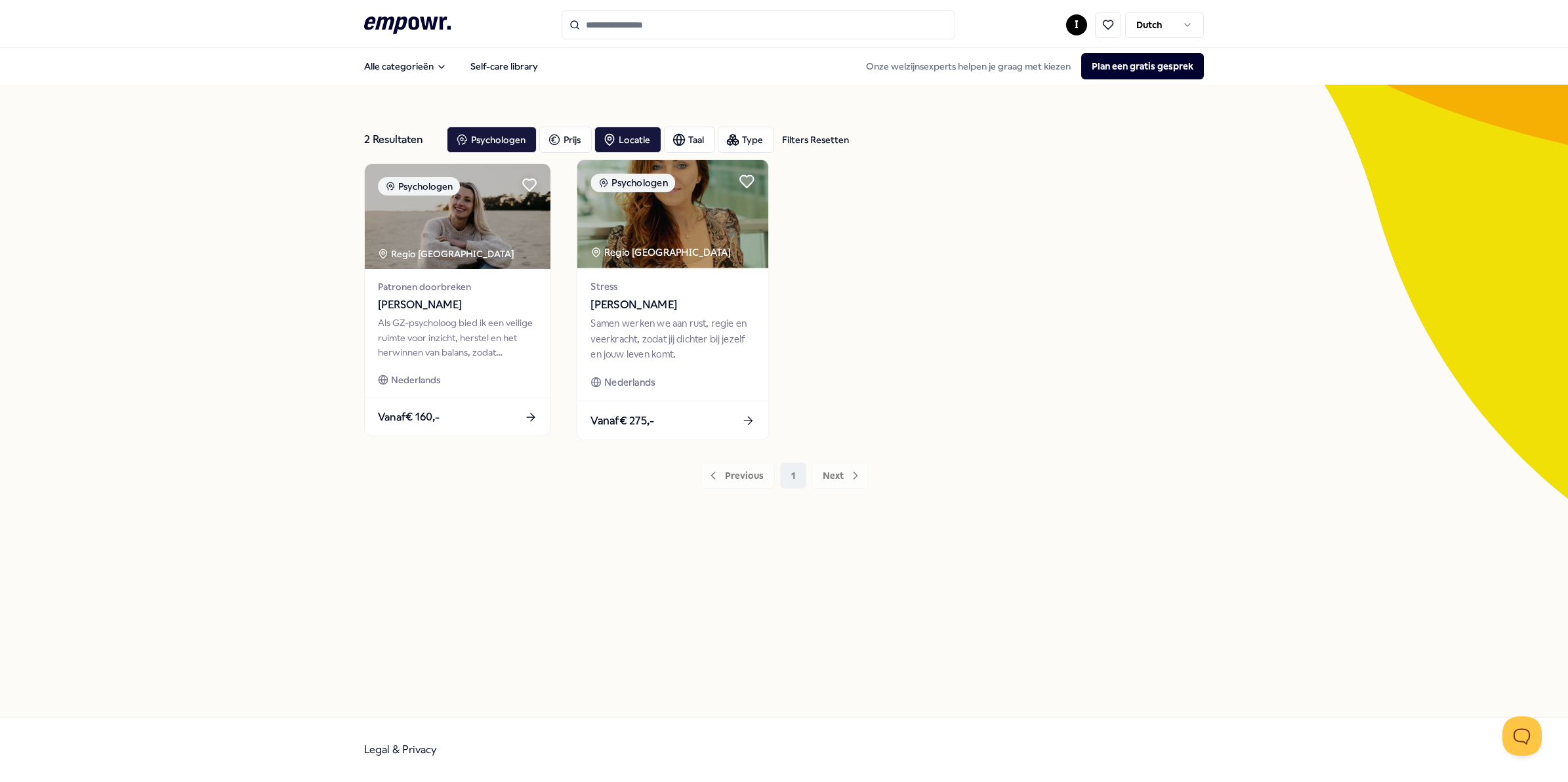
click at [723, 244] on img at bounding box center [672, 215] width 191 height 109
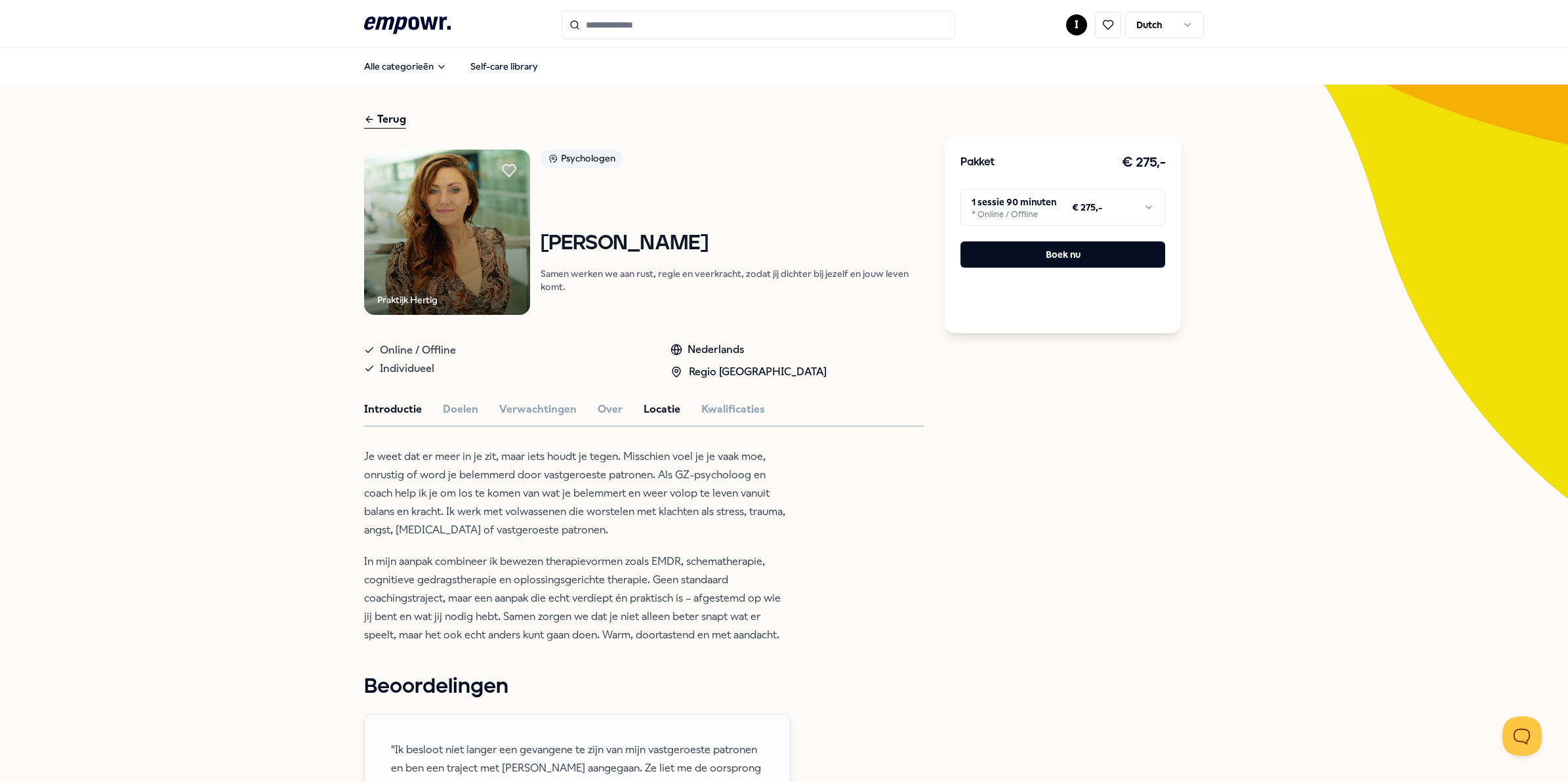
click at [648, 409] on button "Locatie" at bounding box center [661, 410] width 37 height 17
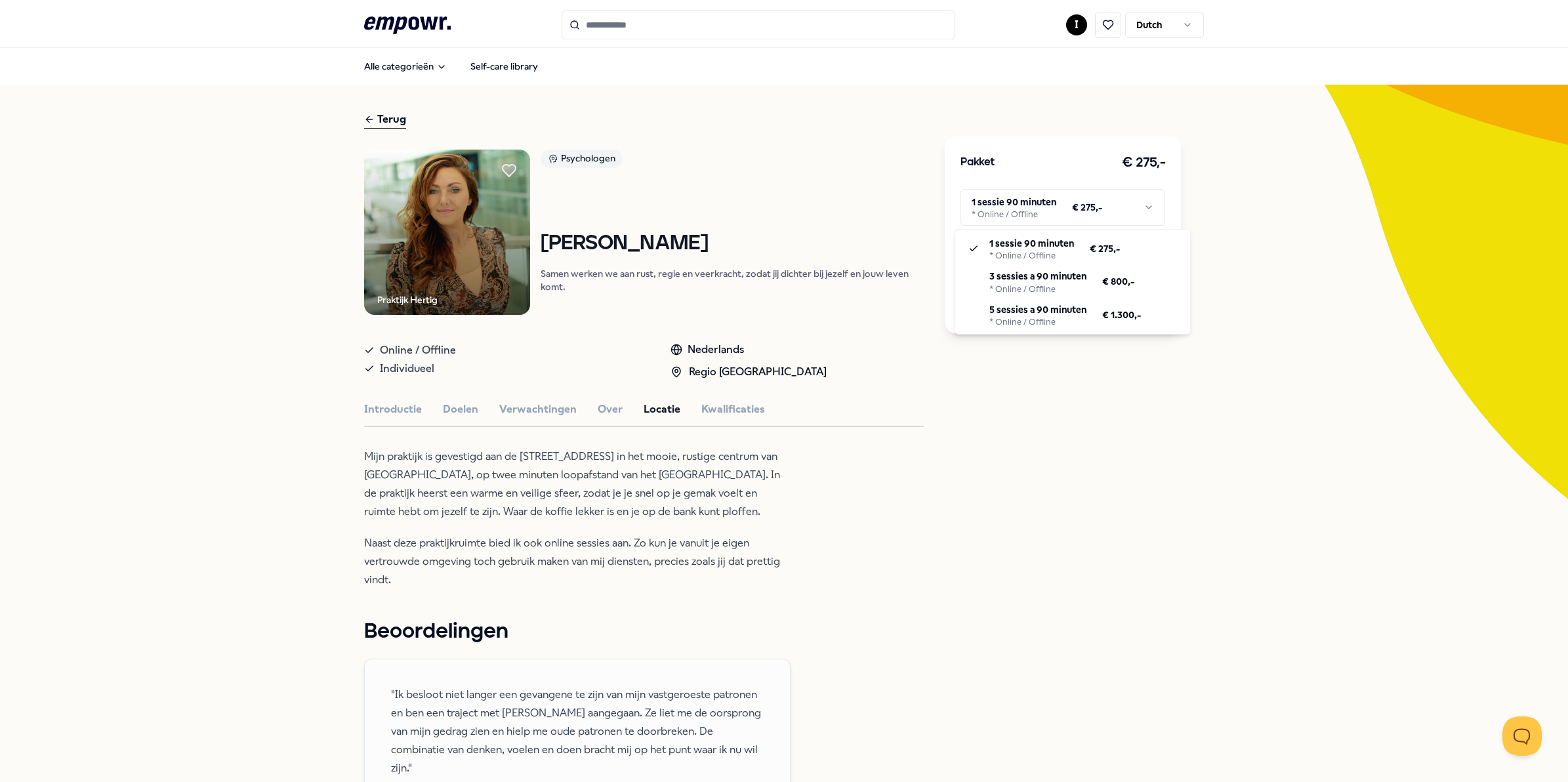
click at [1020, 213] on html ".empowr-logo_svg__cls-1{fill:#03032f} I Dutch Alle categorieën Self-care librar…" at bounding box center [784, 391] width 1568 height 782
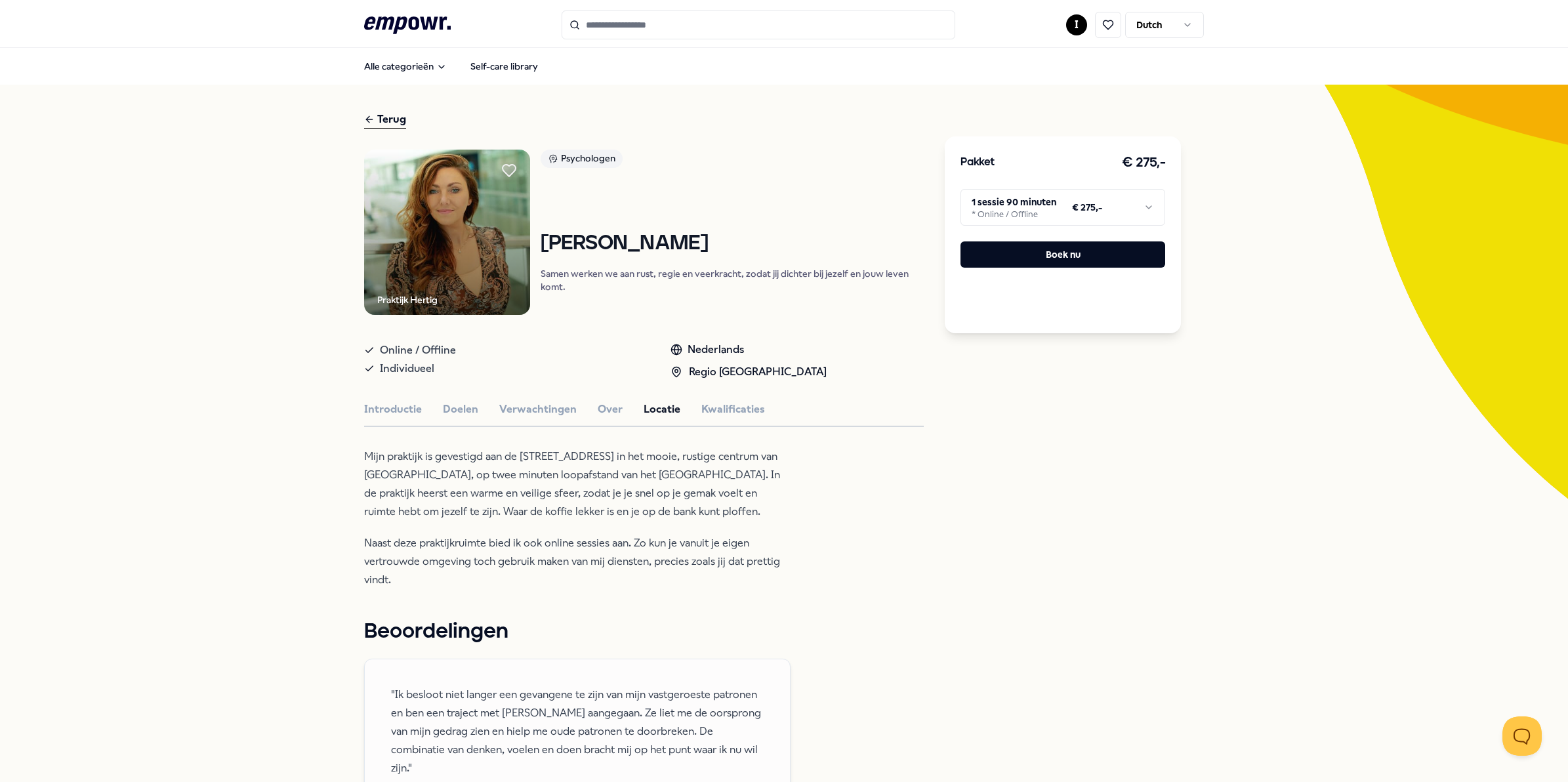
click at [389, 119] on html ".empowr-logo_svg__cls-1{fill:#03032f} I Dutch Alle categorieën Self-care librar…" at bounding box center [784, 391] width 1568 height 782
click at [418, 20] on icon ".empowr-logo_svg__cls-1{fill:#03032f}" at bounding box center [407, 25] width 86 height 24
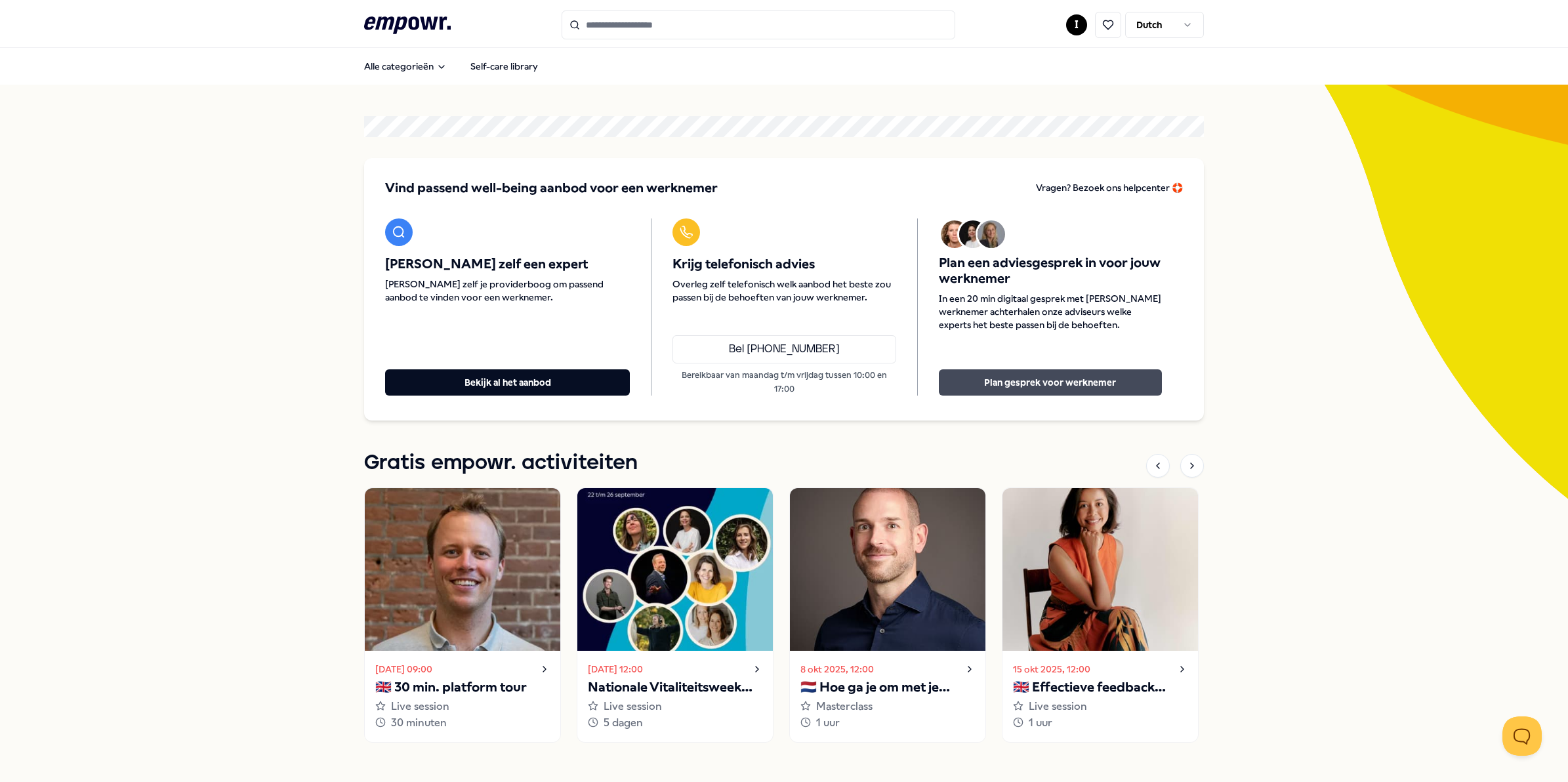
click at [1028, 379] on button "Plan gesprek voor werknemer" at bounding box center [1051, 382] width 223 height 26
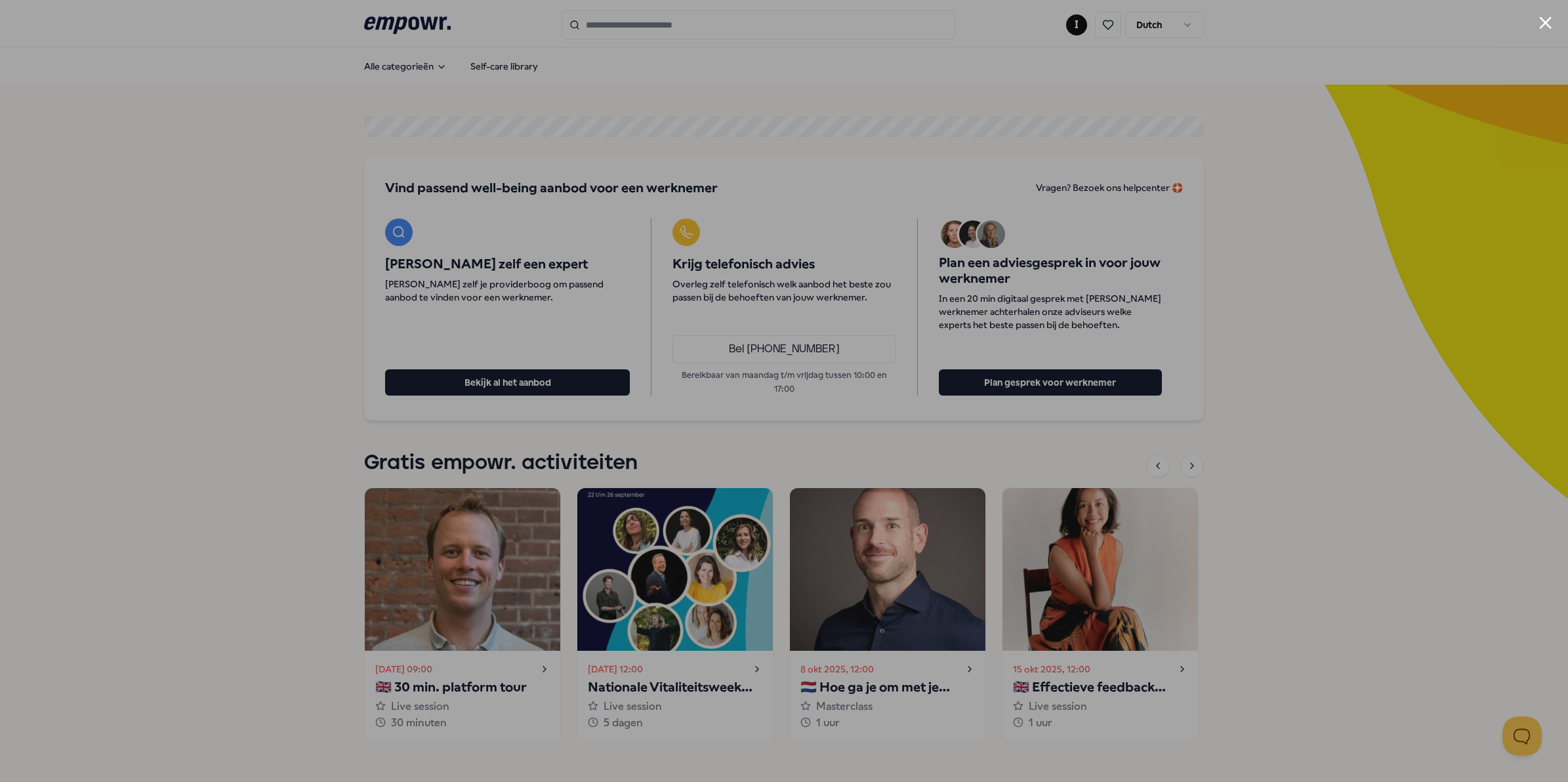
click at [845, 82] on div at bounding box center [784, 391] width 1568 height 782
